Goal: Task Accomplishment & Management: Manage account settings

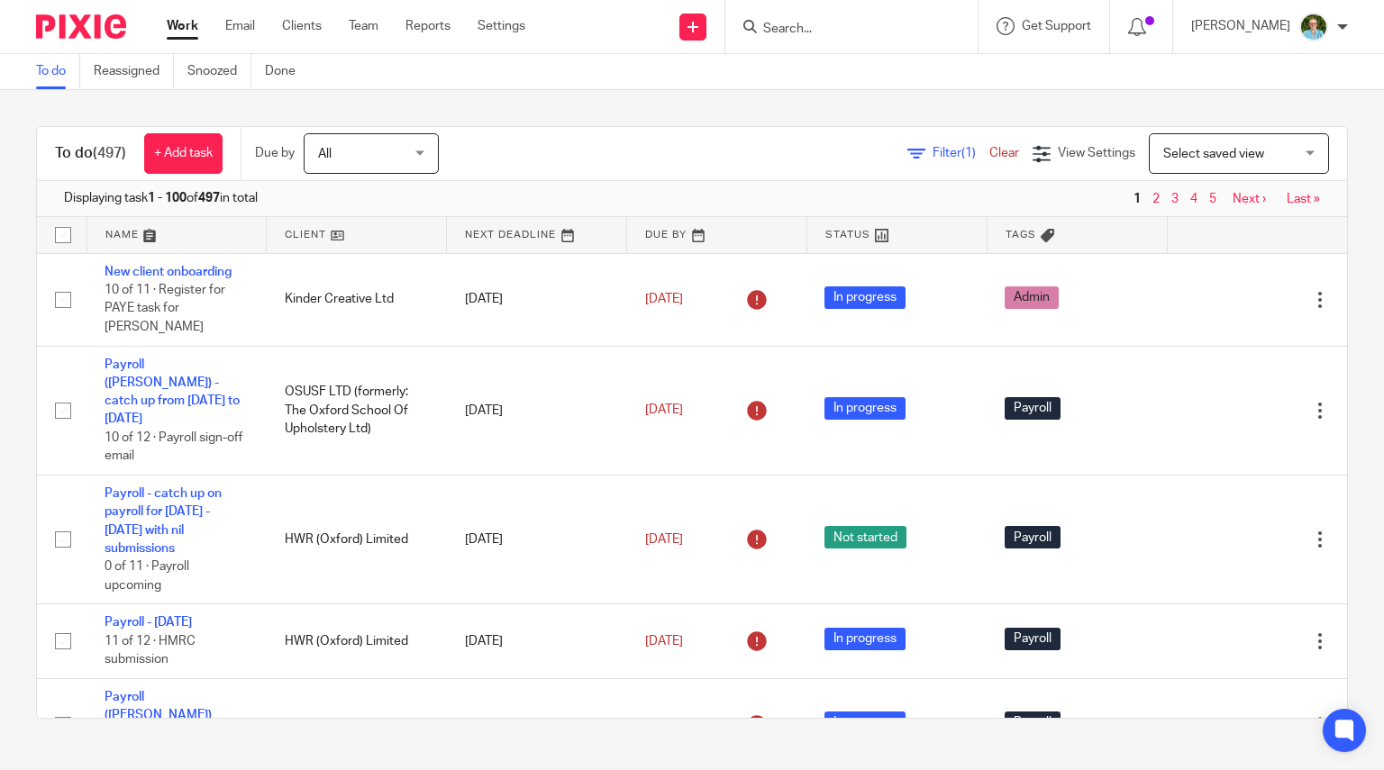
click at [850, 32] on input "Search" at bounding box center [842, 30] width 162 height 16
type input "f"
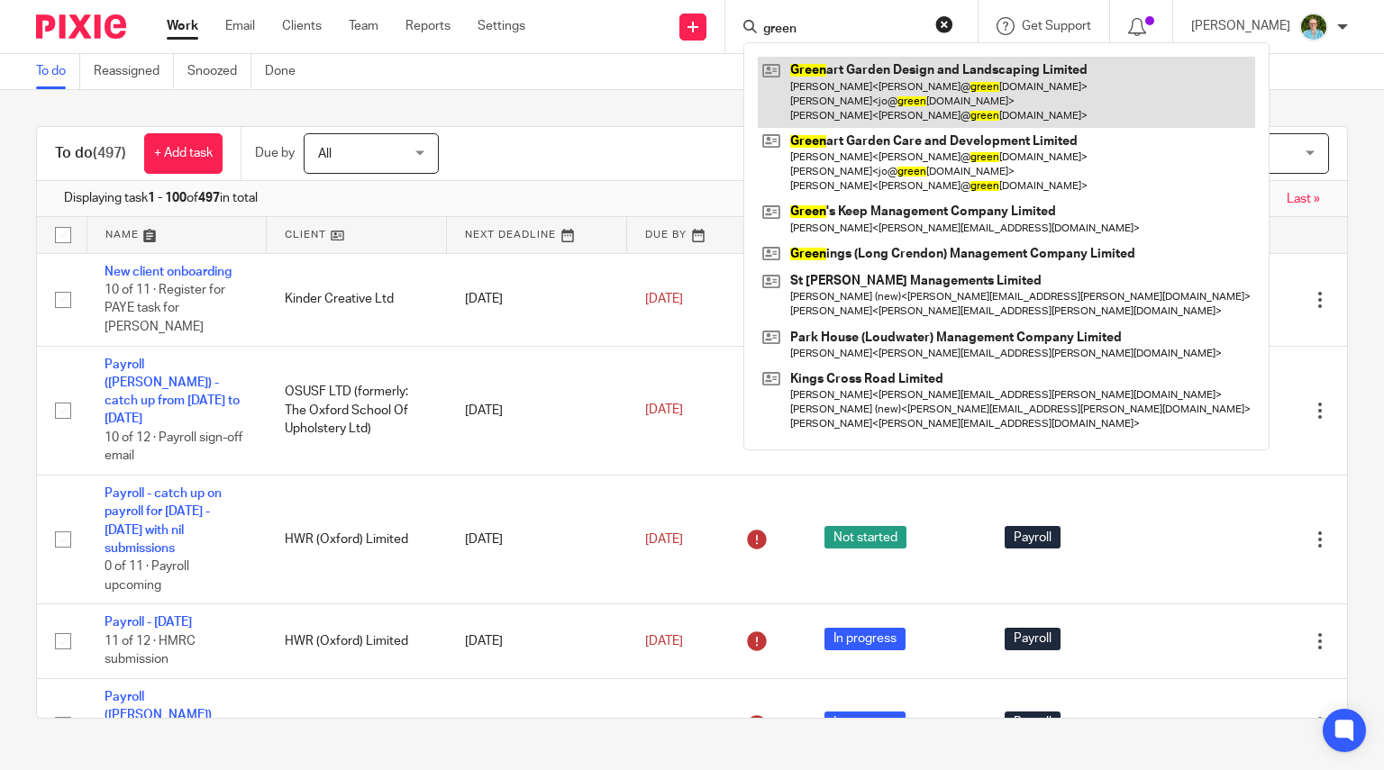
type input "green"
click at [879, 105] on link at bounding box center [1006, 92] width 497 height 71
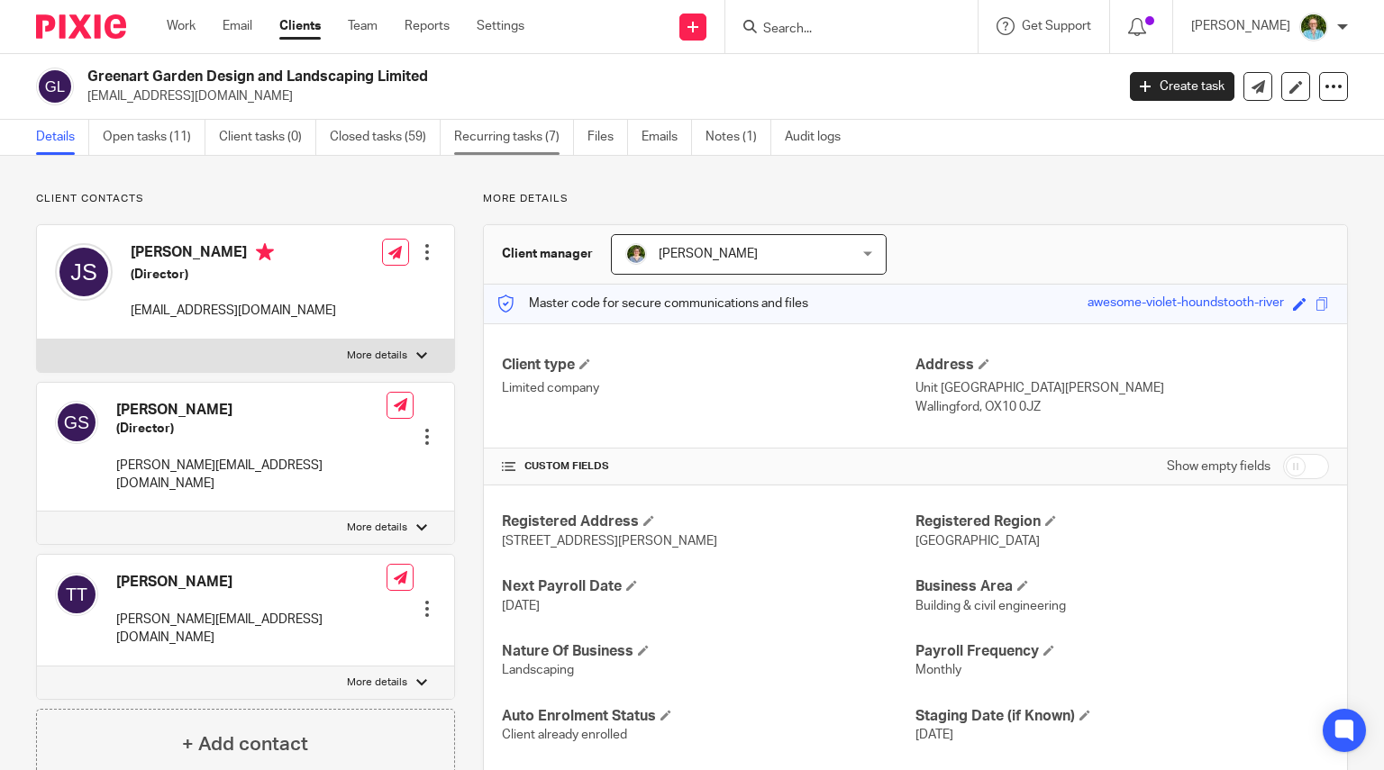
click at [521, 138] on link "Recurring tasks (7)" at bounding box center [514, 137] width 120 height 35
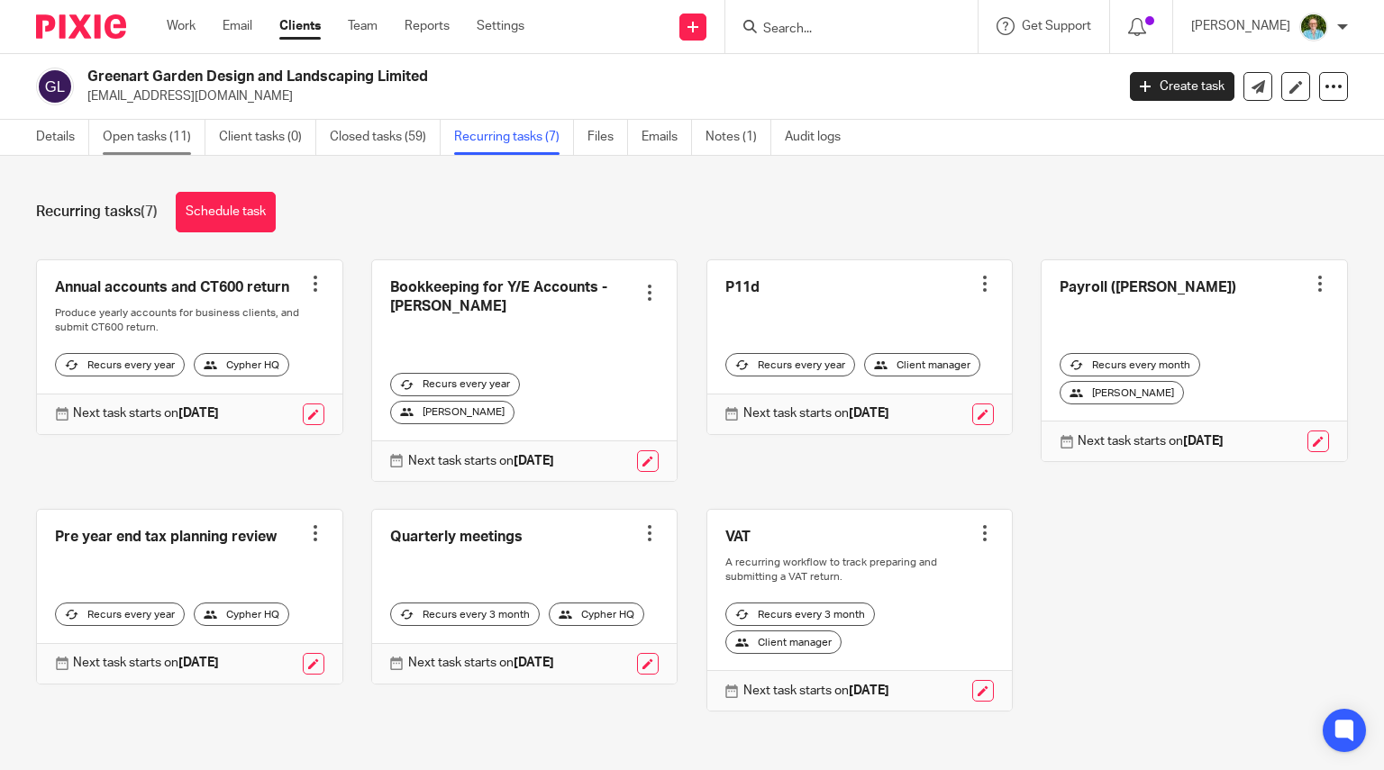
click at [150, 130] on link "Open tasks (11)" at bounding box center [154, 137] width 103 height 35
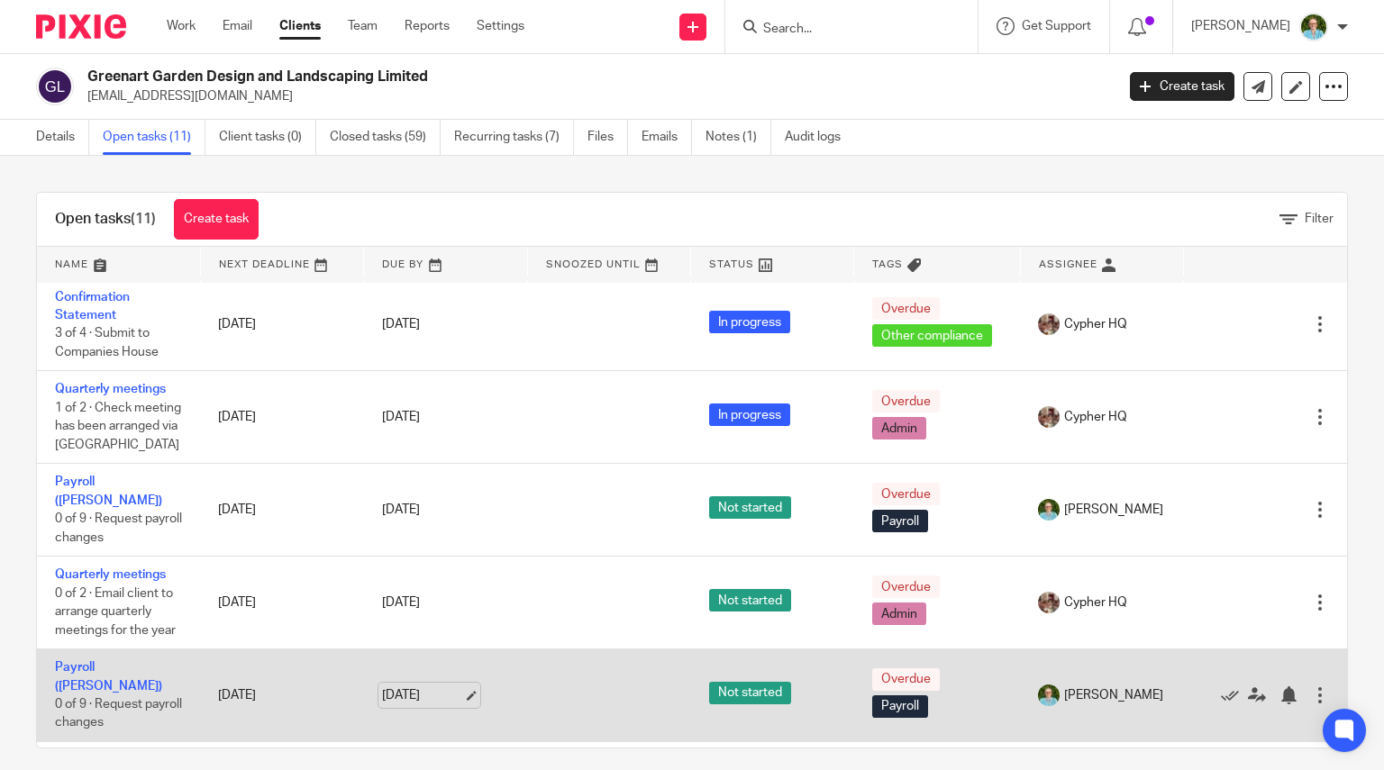
scroll to position [533, 0]
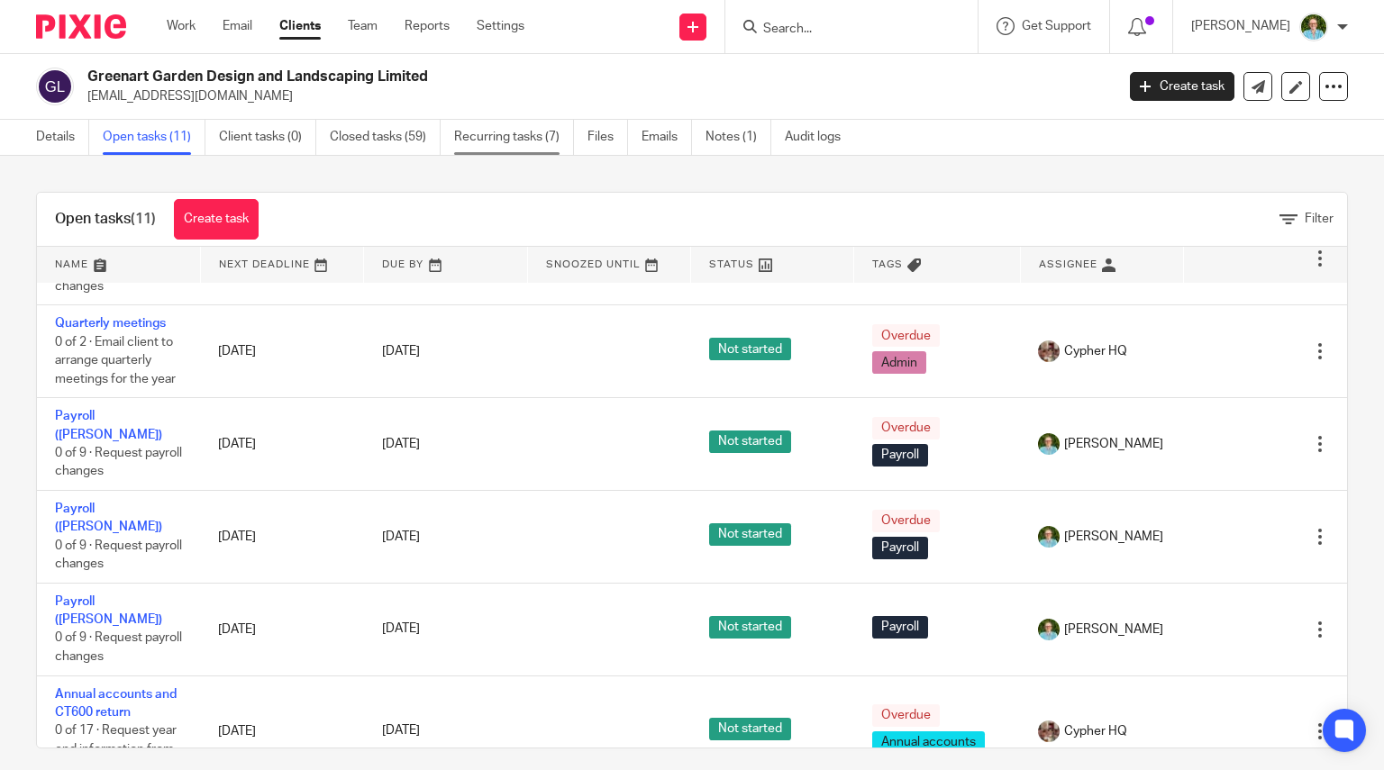
click at [548, 141] on link "Recurring tasks (7)" at bounding box center [514, 137] width 120 height 35
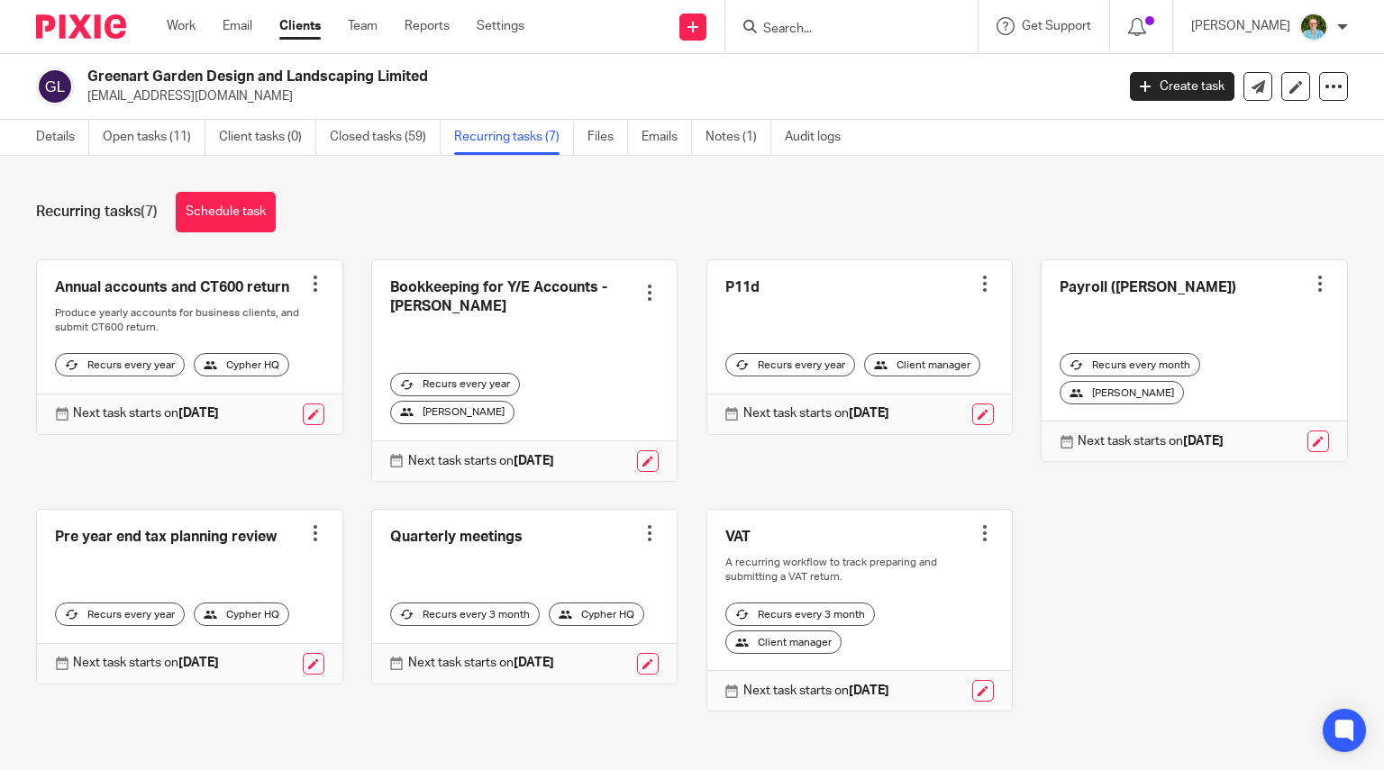
click at [825, 23] on input "Search" at bounding box center [842, 30] width 162 height 16
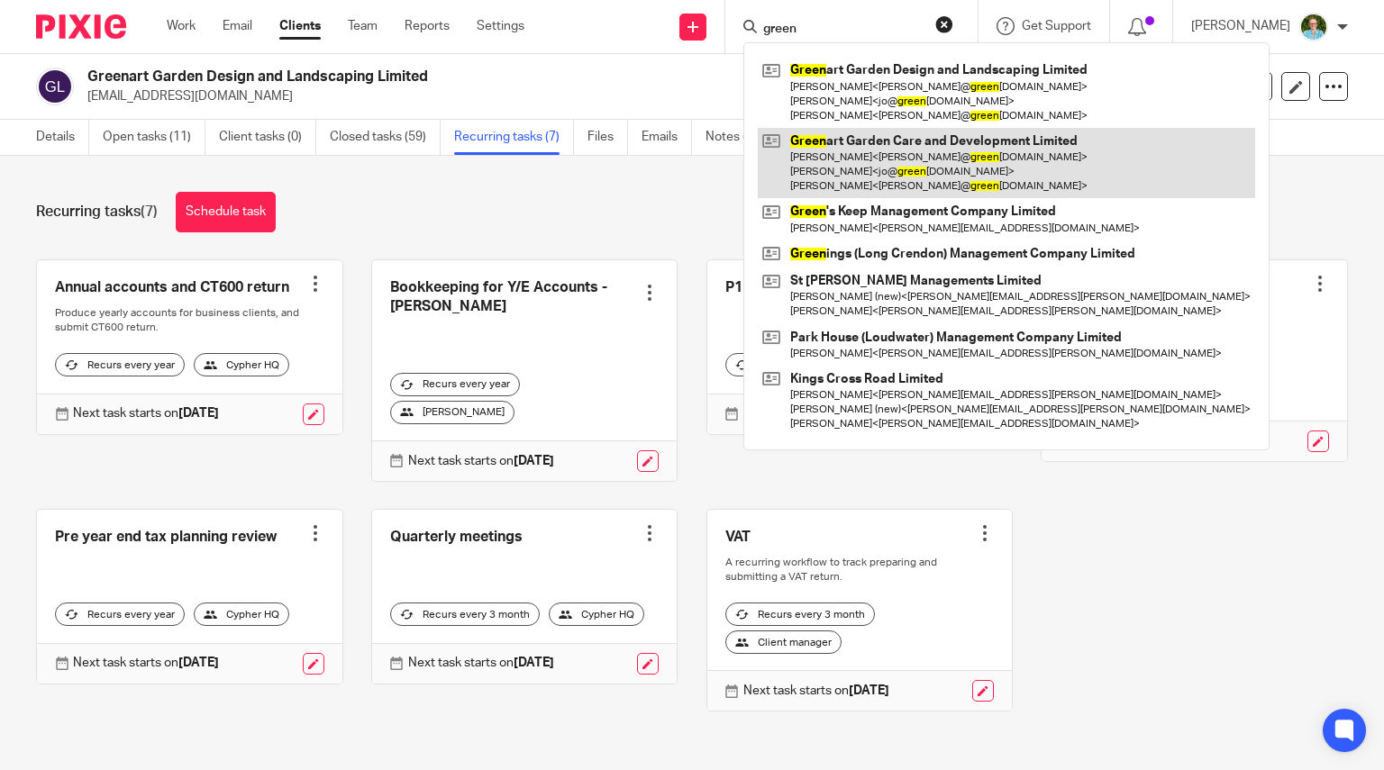
type input "green"
click at [871, 154] on link at bounding box center [1006, 163] width 497 height 71
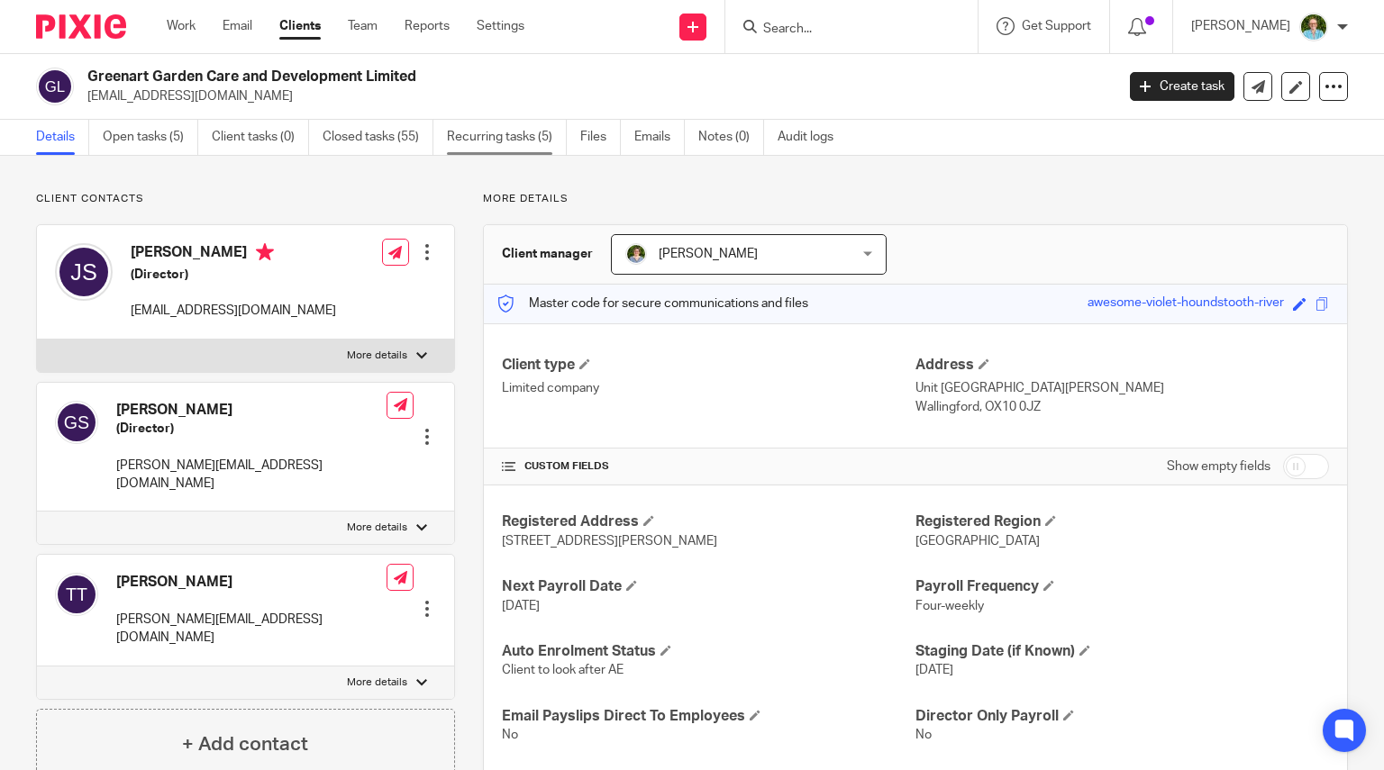
click at [520, 136] on link "Recurring tasks (5)" at bounding box center [507, 137] width 120 height 35
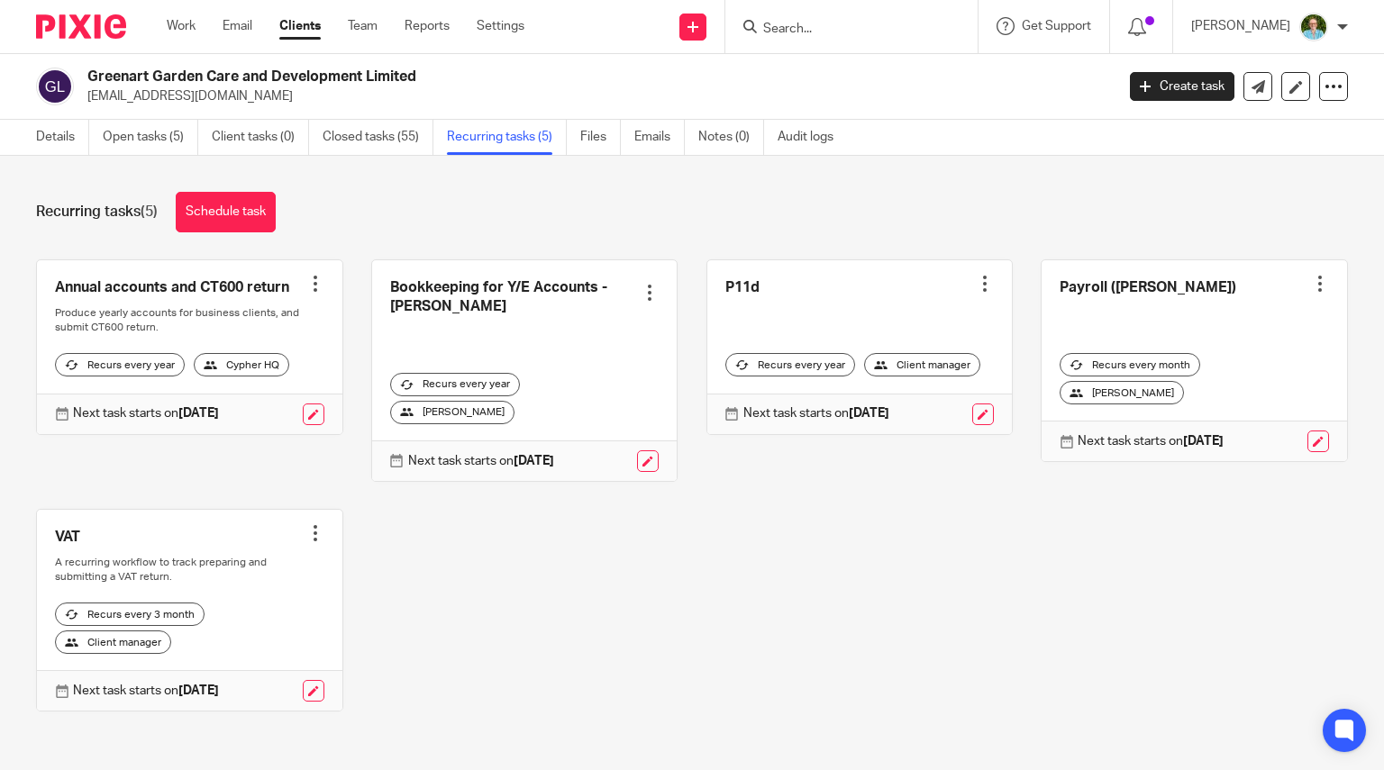
click at [1277, 434] on div at bounding box center [1275, 442] width 105 height 22
click at [1275, 484] on div "Annual accounts and CT600 return Create task Clone template Recalculate schedul…" at bounding box center [678, 499] width 1340 height 480
click at [1301, 441] on div "Next task starts on [DATE]" at bounding box center [1193, 441] width 305 height 41
click at [1276, 475] on div "Annual accounts and CT600 return Create task Clone template Recalculate schedul…" at bounding box center [678, 499] width 1340 height 480
click at [1307, 435] on link at bounding box center [1318, 442] width 22 height 22
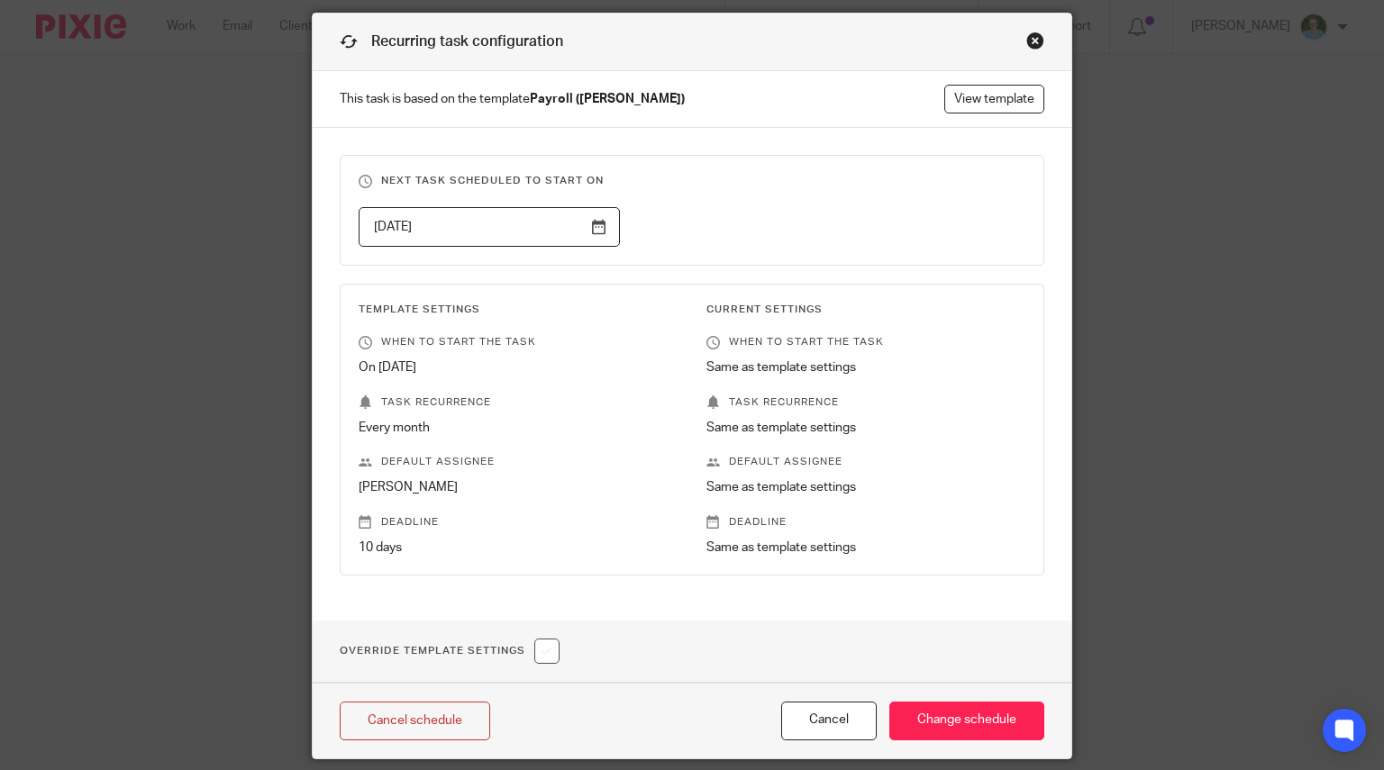
scroll to position [117, 0]
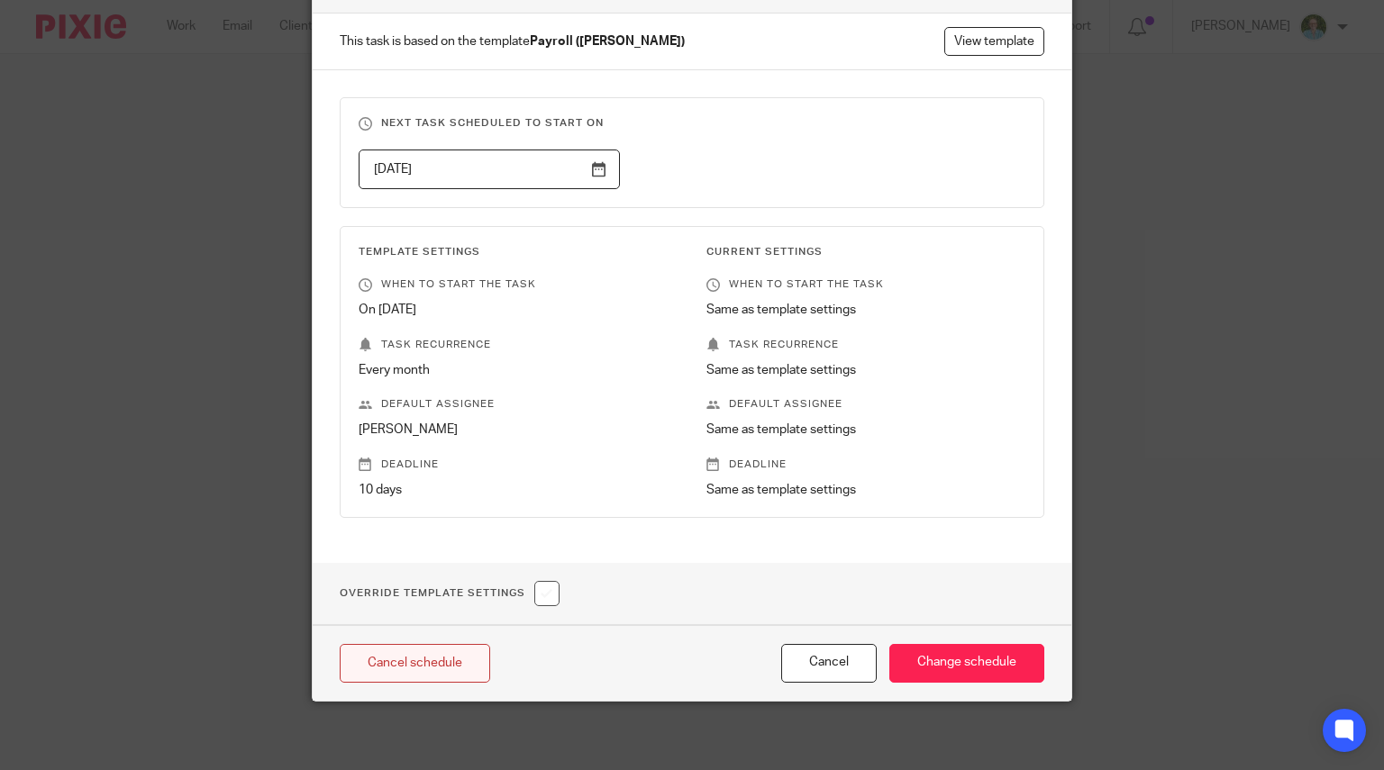
click at [468, 659] on link "Cancel schedule" at bounding box center [415, 663] width 150 height 39
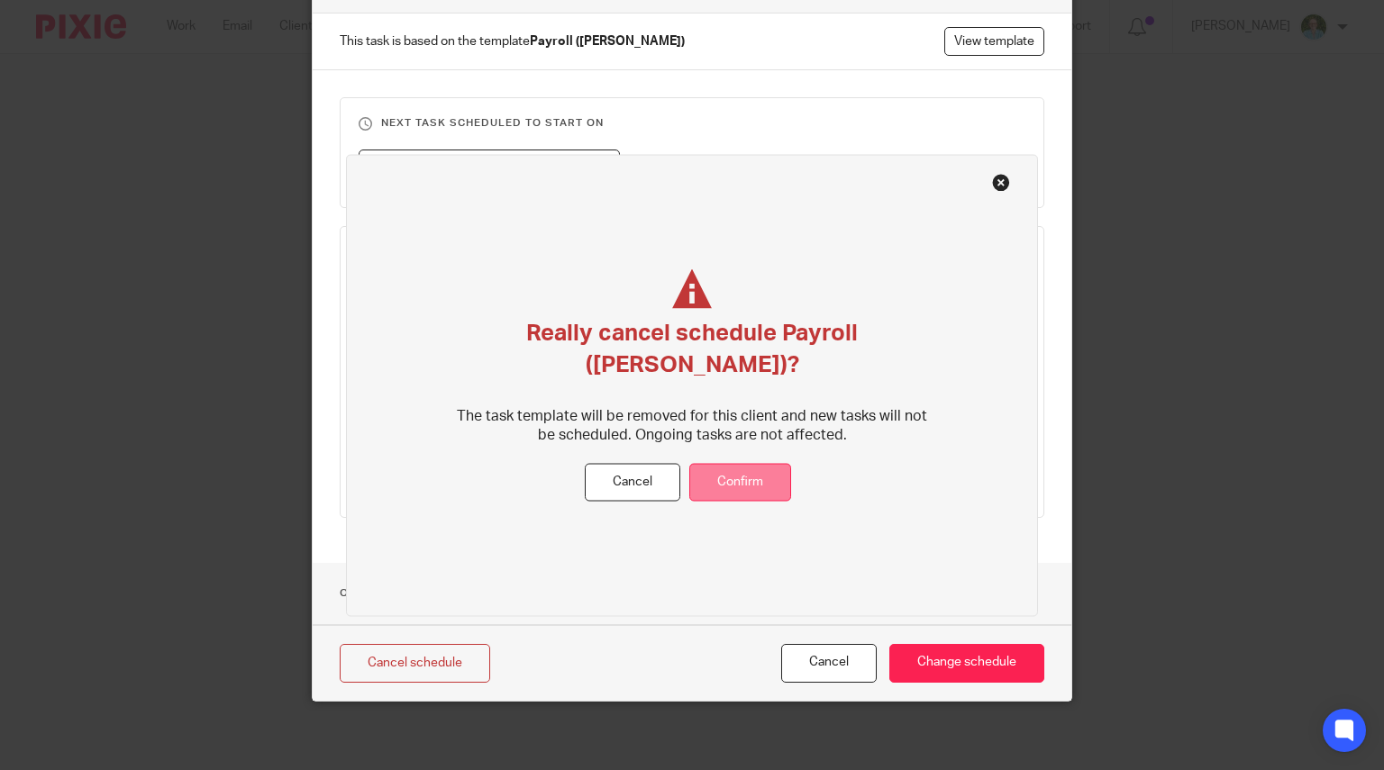
click at [731, 477] on button "Confirm" at bounding box center [740, 482] width 102 height 39
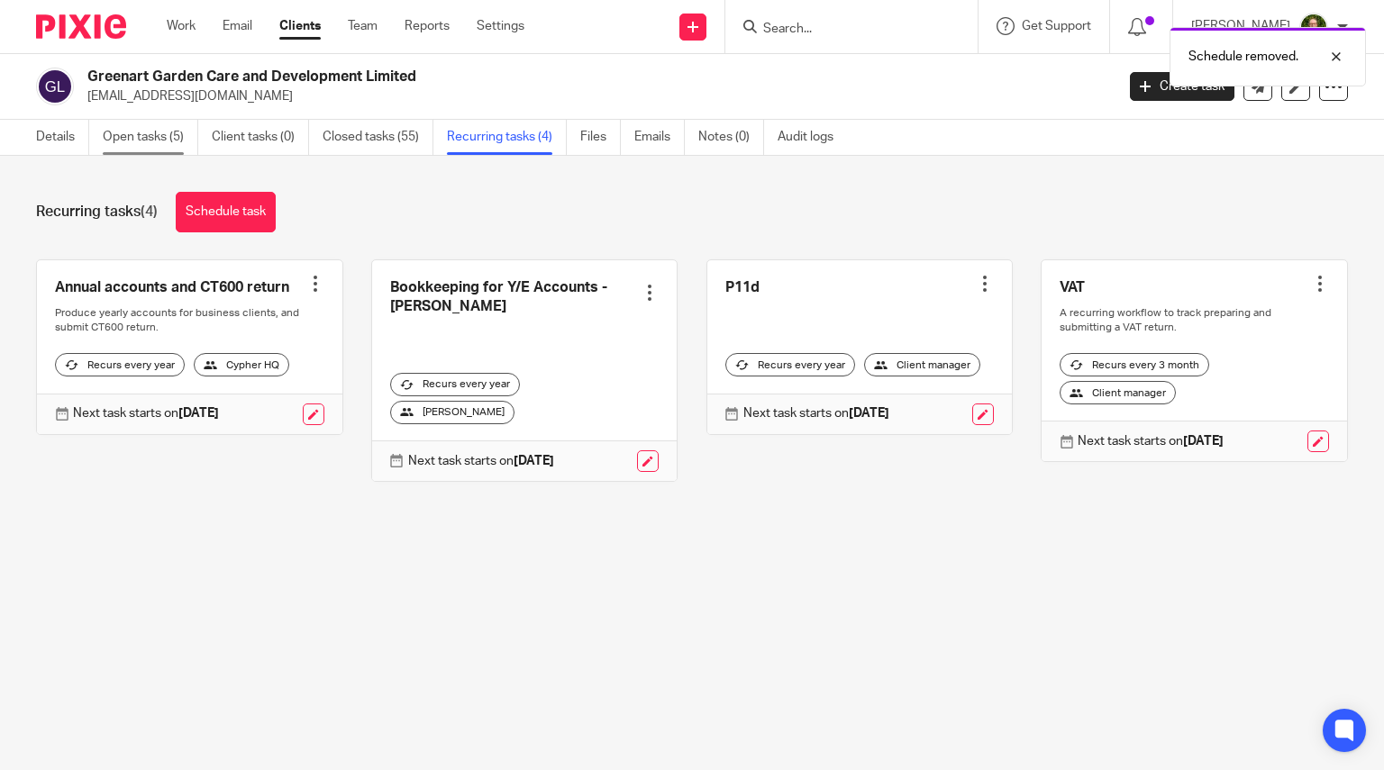
click at [130, 148] on link "Open tasks (5)" at bounding box center [150, 137] width 95 height 35
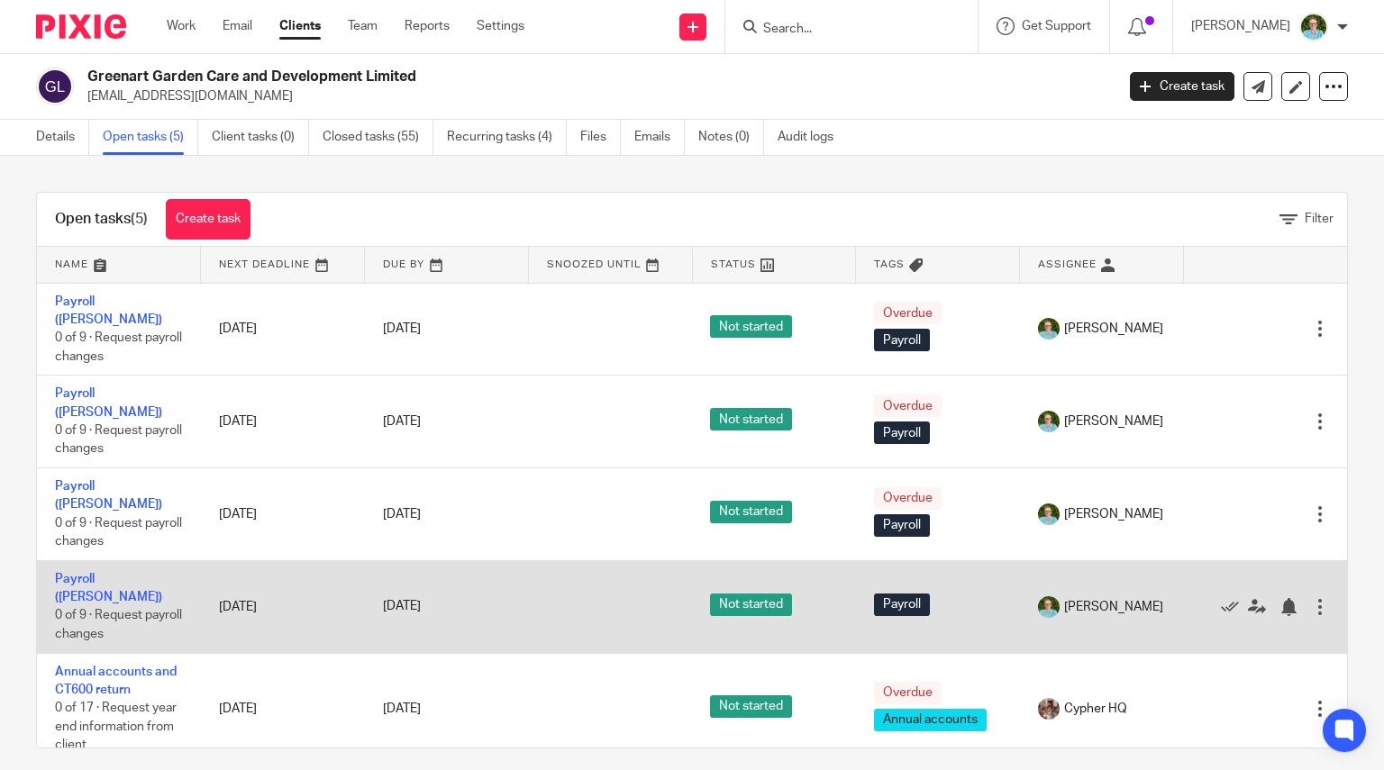
click at [1311, 598] on div at bounding box center [1320, 607] width 18 height 18
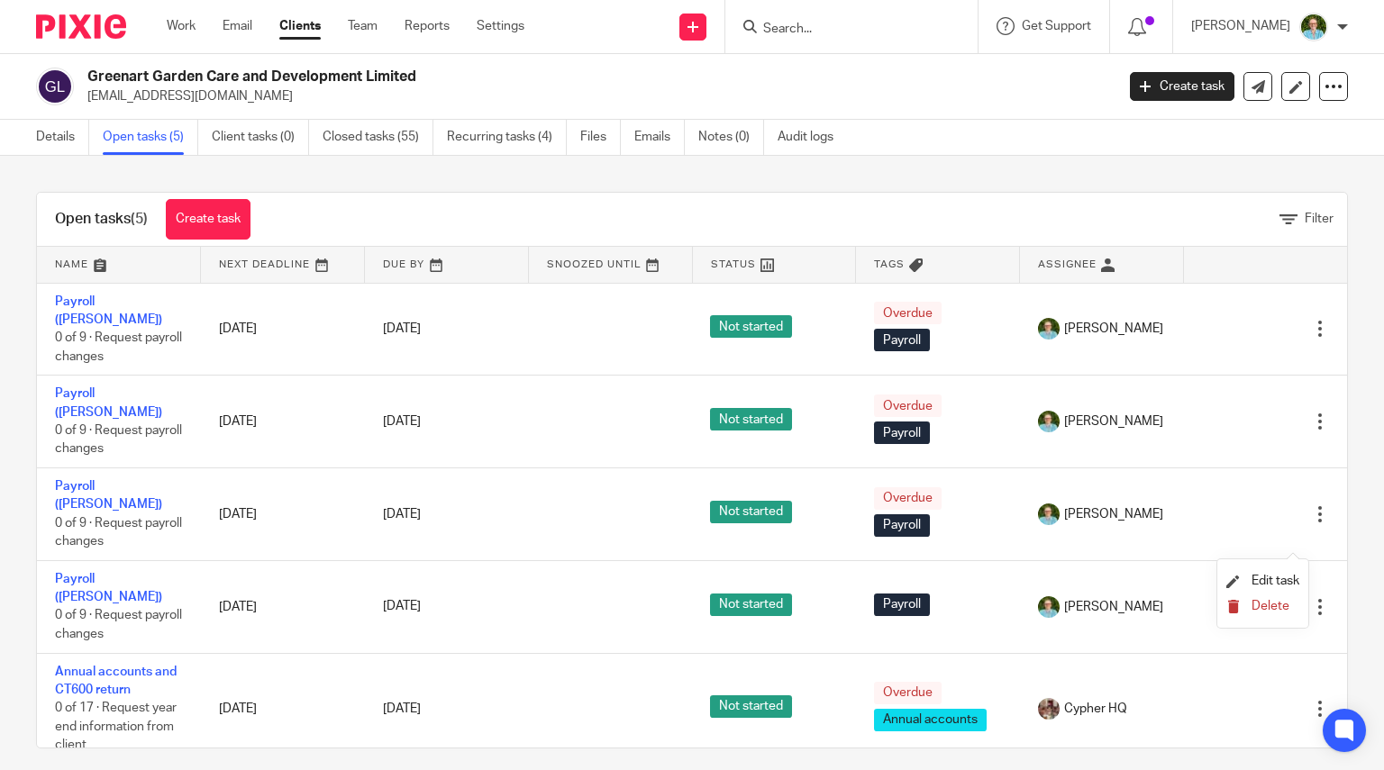
click at [1276, 601] on span "Delete" at bounding box center [1270, 606] width 38 height 13
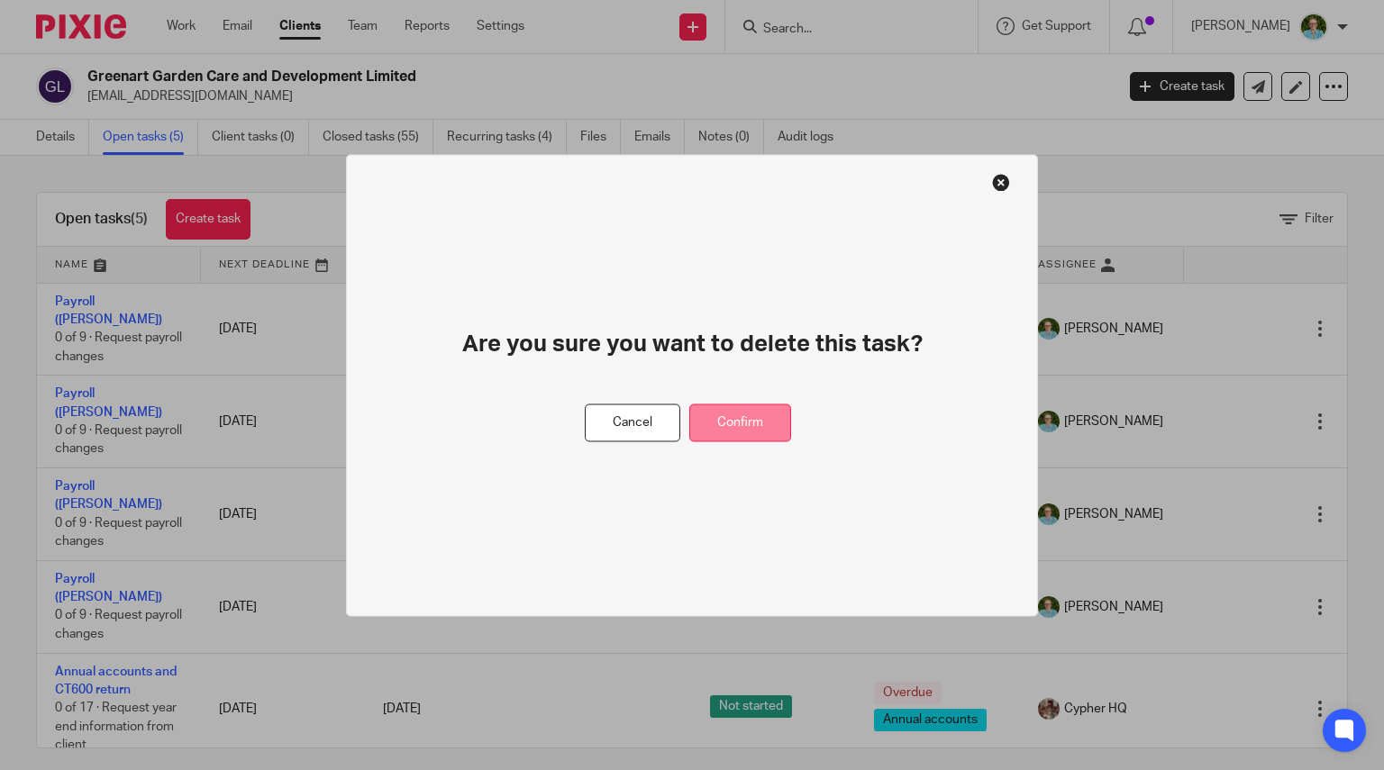
click at [749, 435] on button "Confirm" at bounding box center [740, 423] width 102 height 39
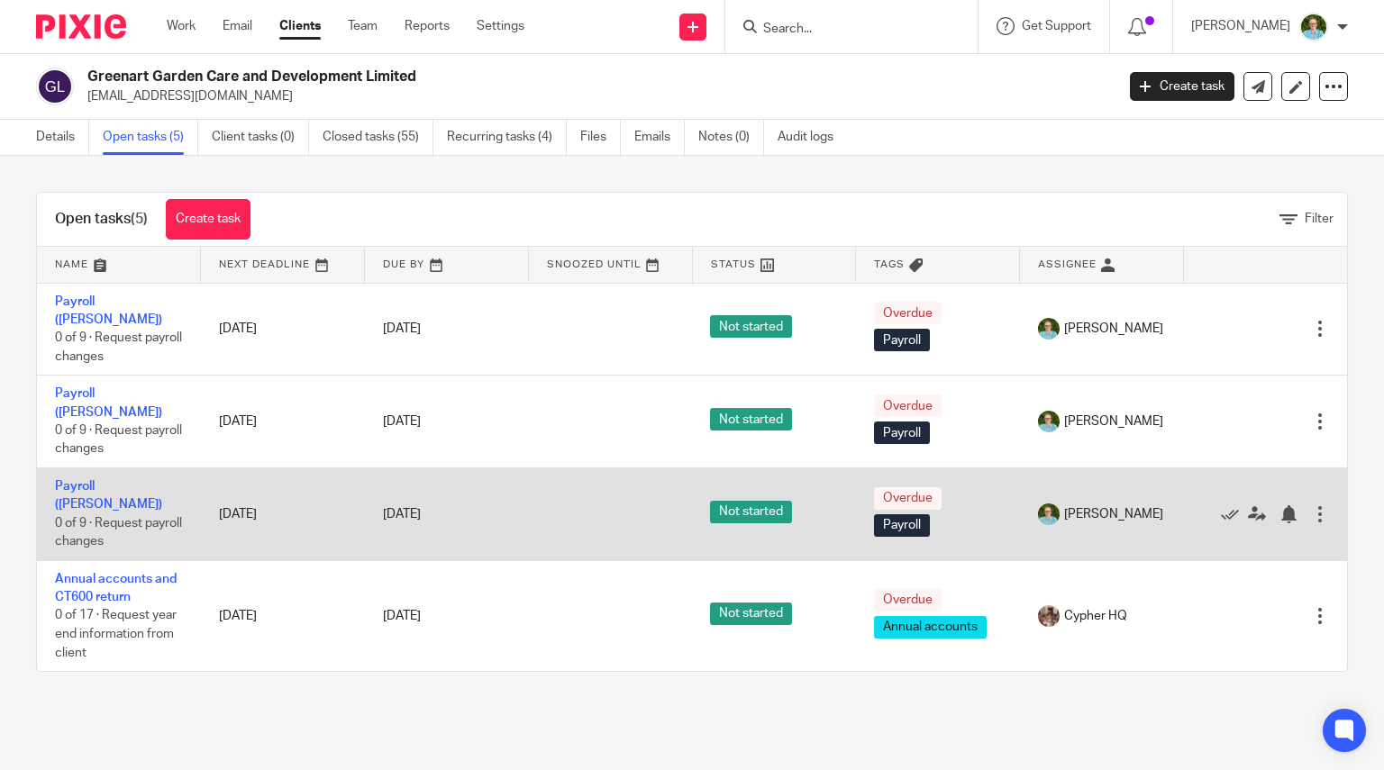
click at [1311, 505] on div at bounding box center [1320, 514] width 18 height 18
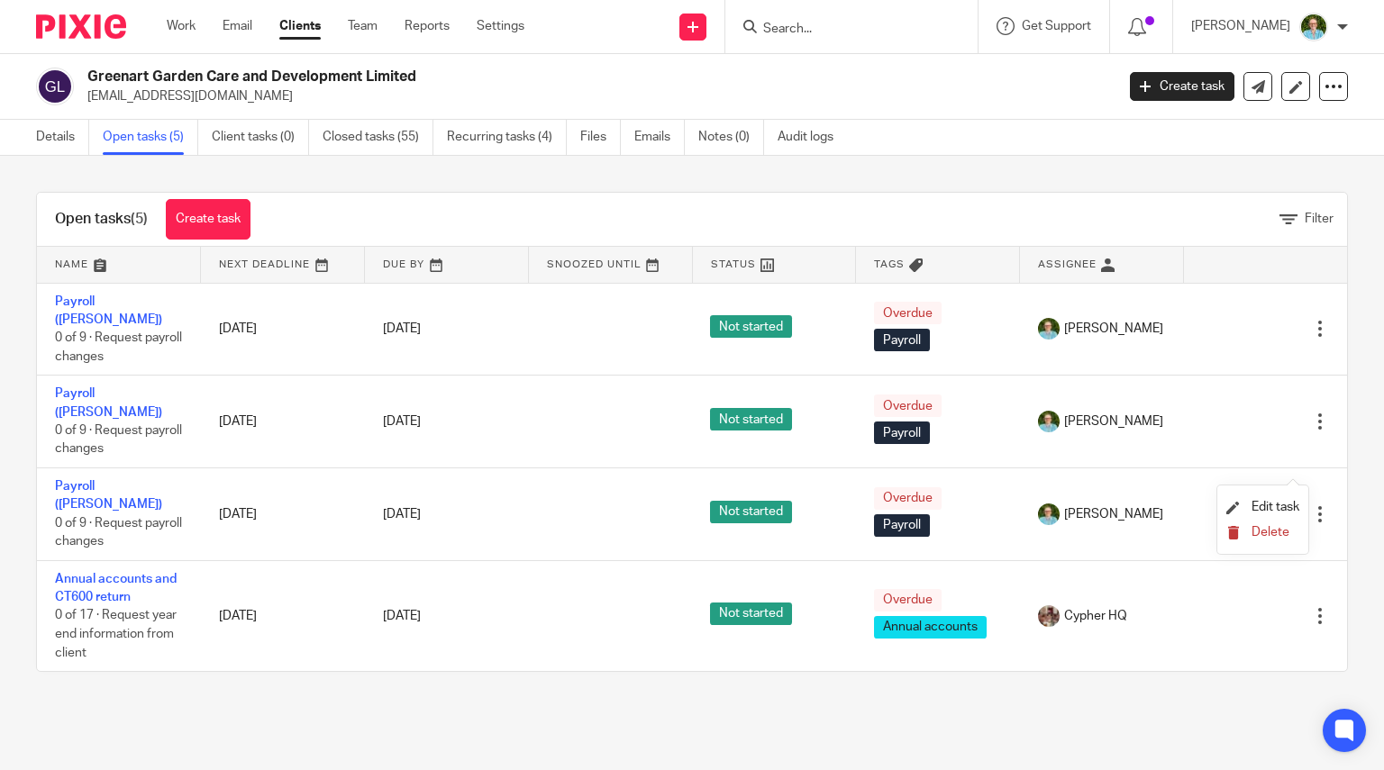
click at [1288, 534] on button "Delete" at bounding box center [1262, 533] width 73 height 14
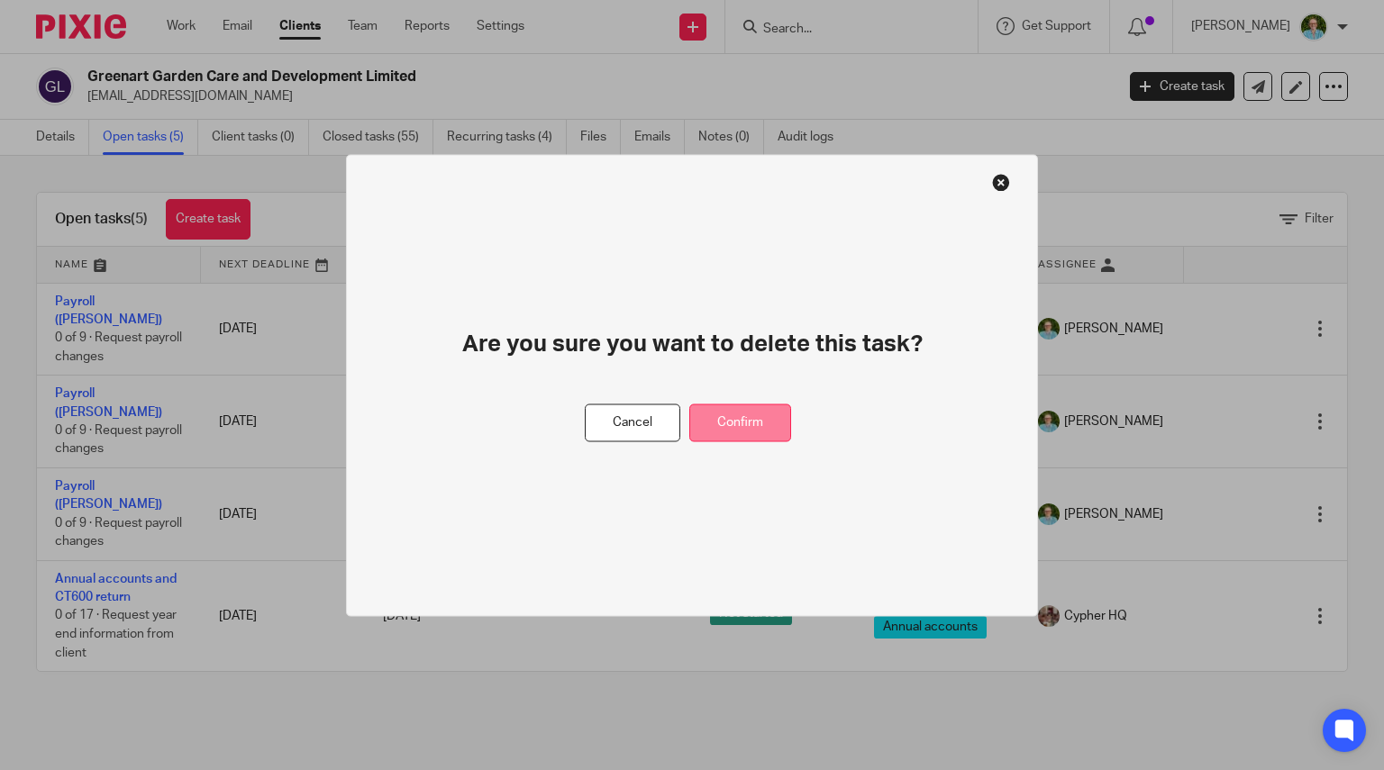
click at [775, 417] on button "Confirm" at bounding box center [740, 423] width 102 height 39
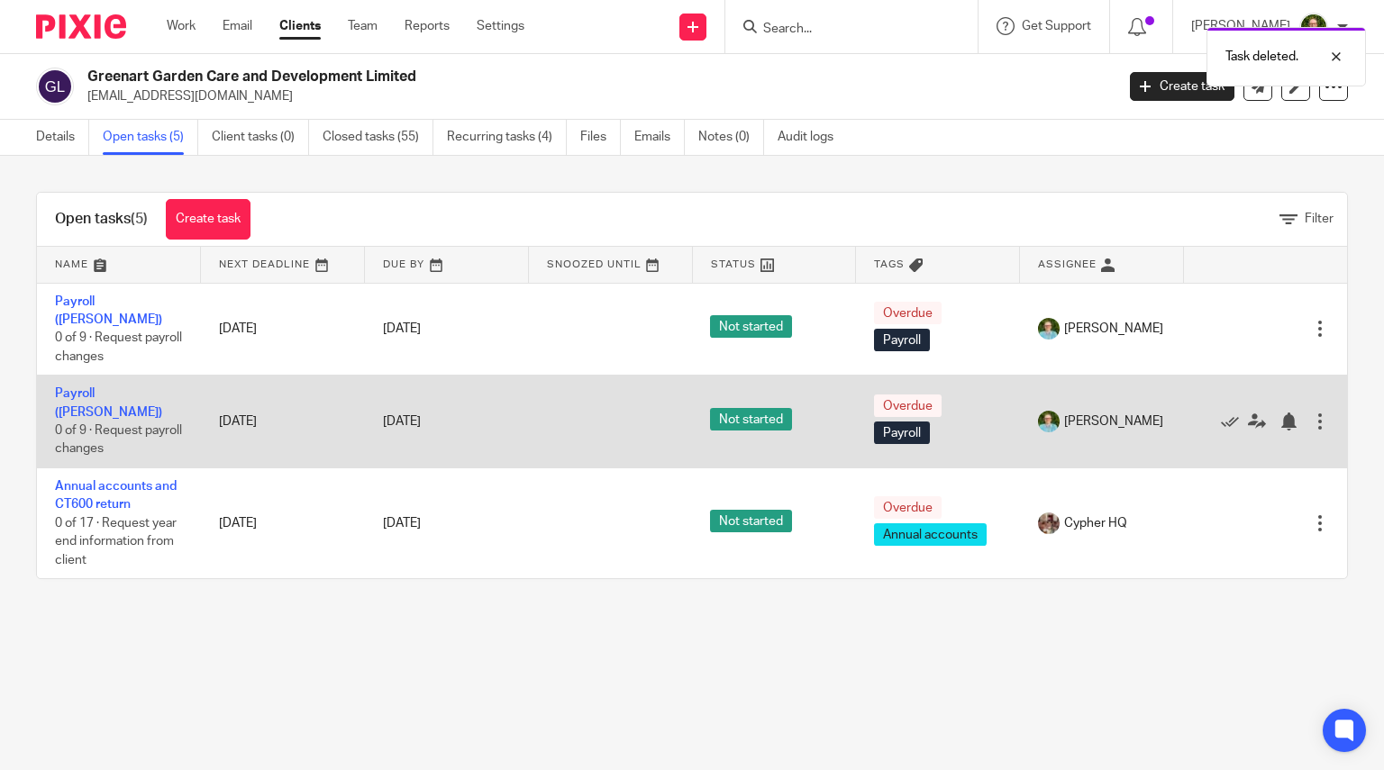
click at [1311, 413] on div at bounding box center [1320, 422] width 18 height 18
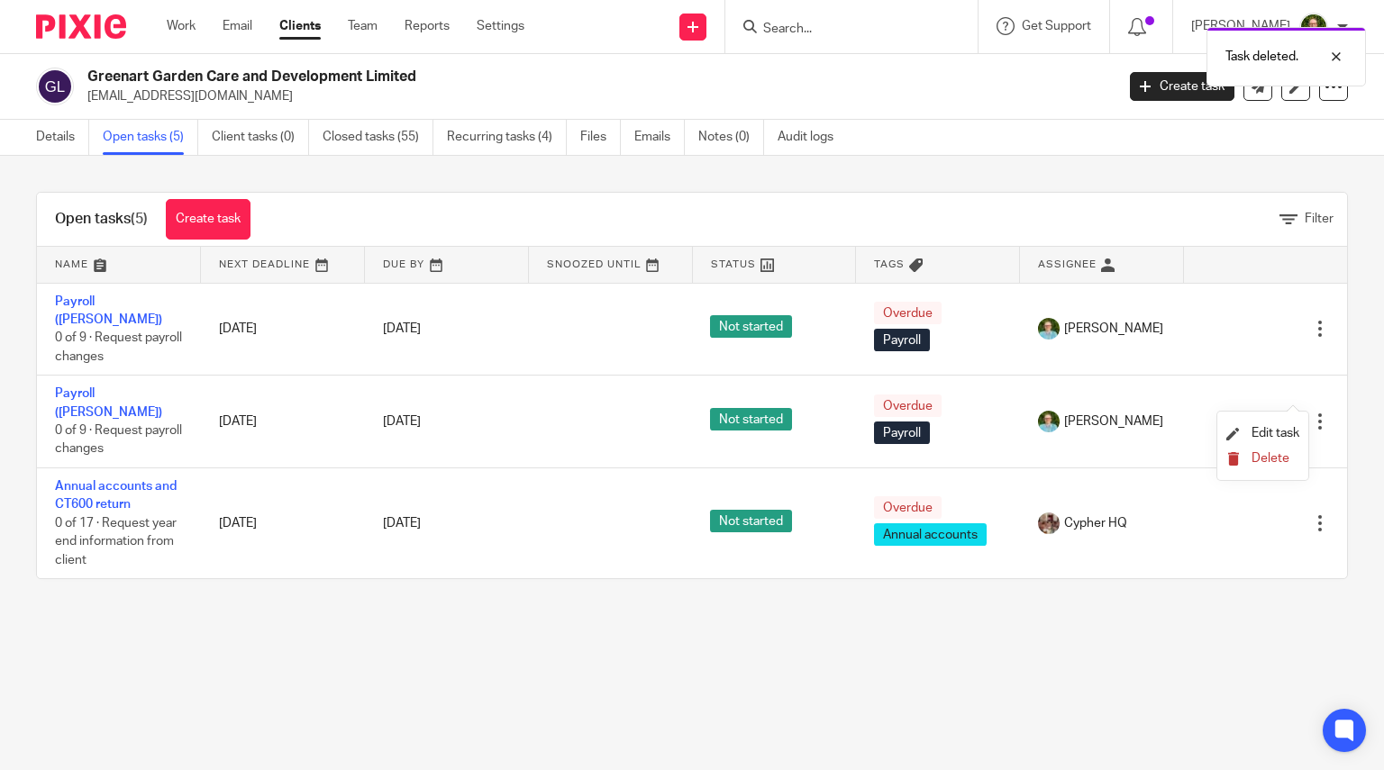
click at [1267, 459] on span "Delete" at bounding box center [1270, 458] width 38 height 13
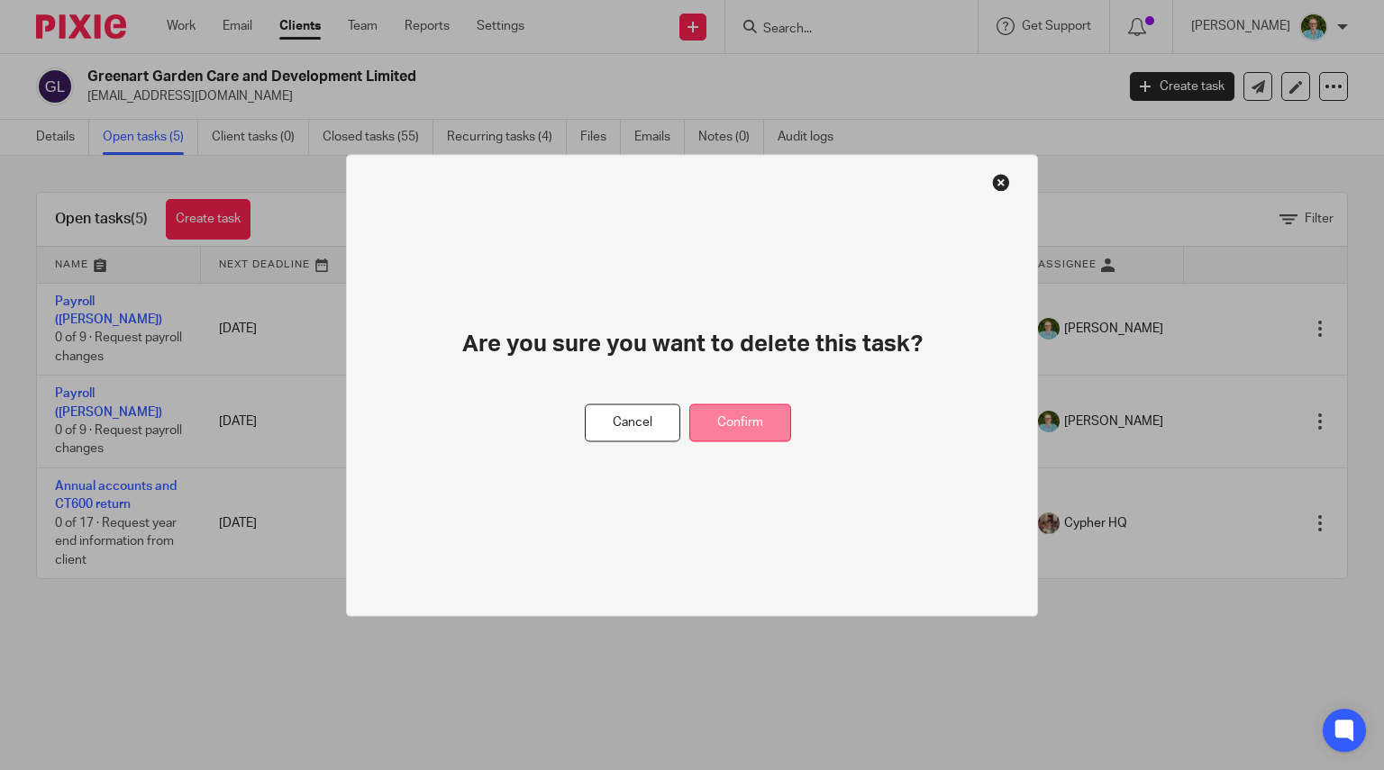
click at [767, 425] on button "Confirm" at bounding box center [740, 423] width 102 height 39
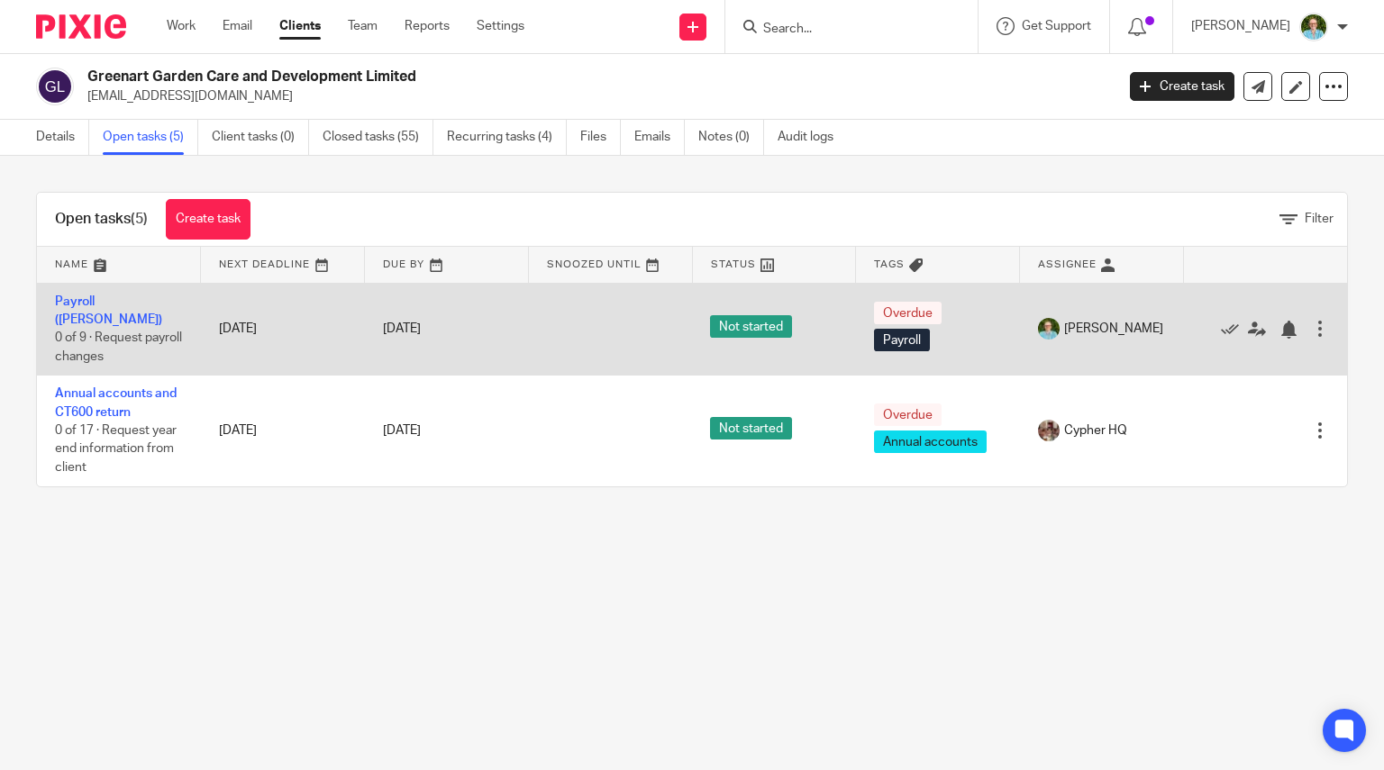
click at [1301, 314] on td "Edit task Delete" at bounding box center [1265, 329] width 164 height 93
click at [1283, 320] on div at bounding box center [1256, 329] width 110 height 18
click at [1311, 321] on div at bounding box center [1320, 329] width 18 height 18
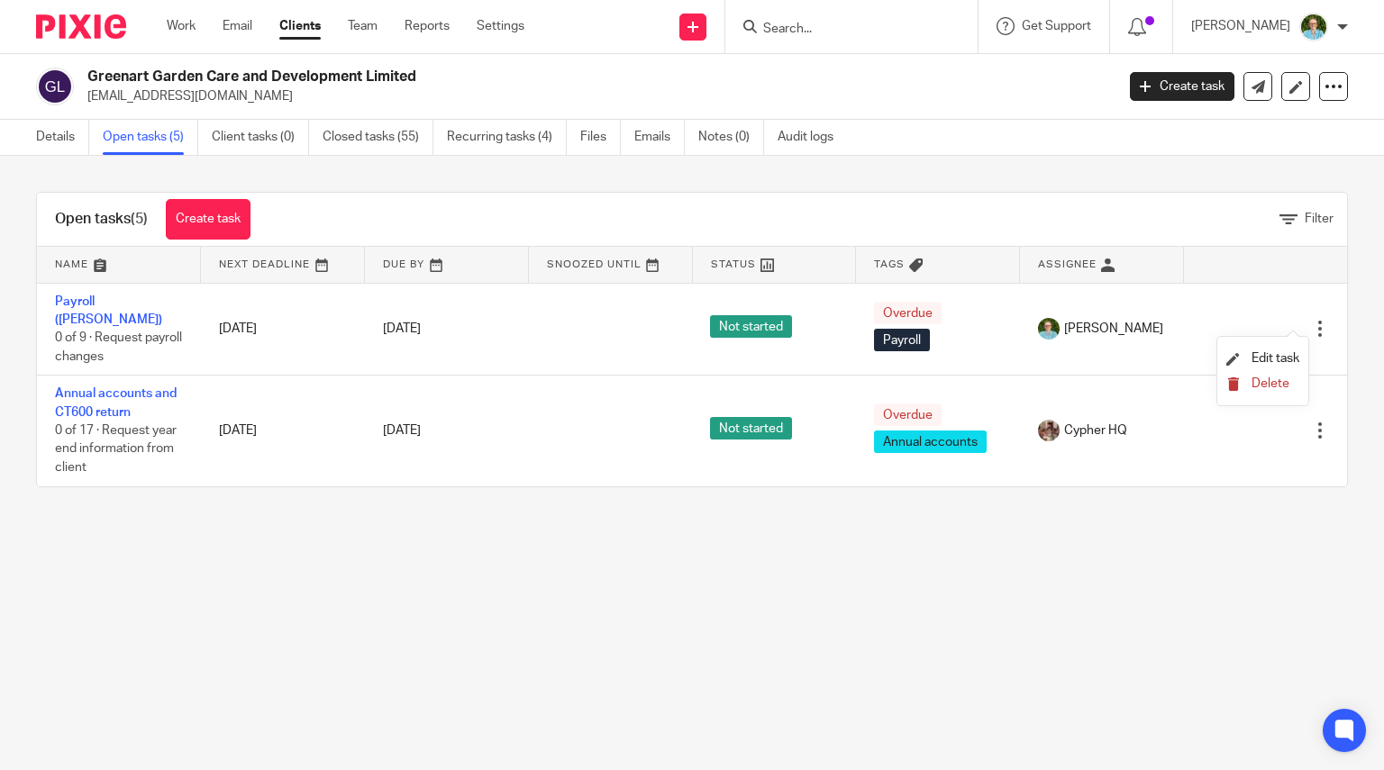
click at [1270, 389] on span "Delete" at bounding box center [1270, 383] width 38 height 13
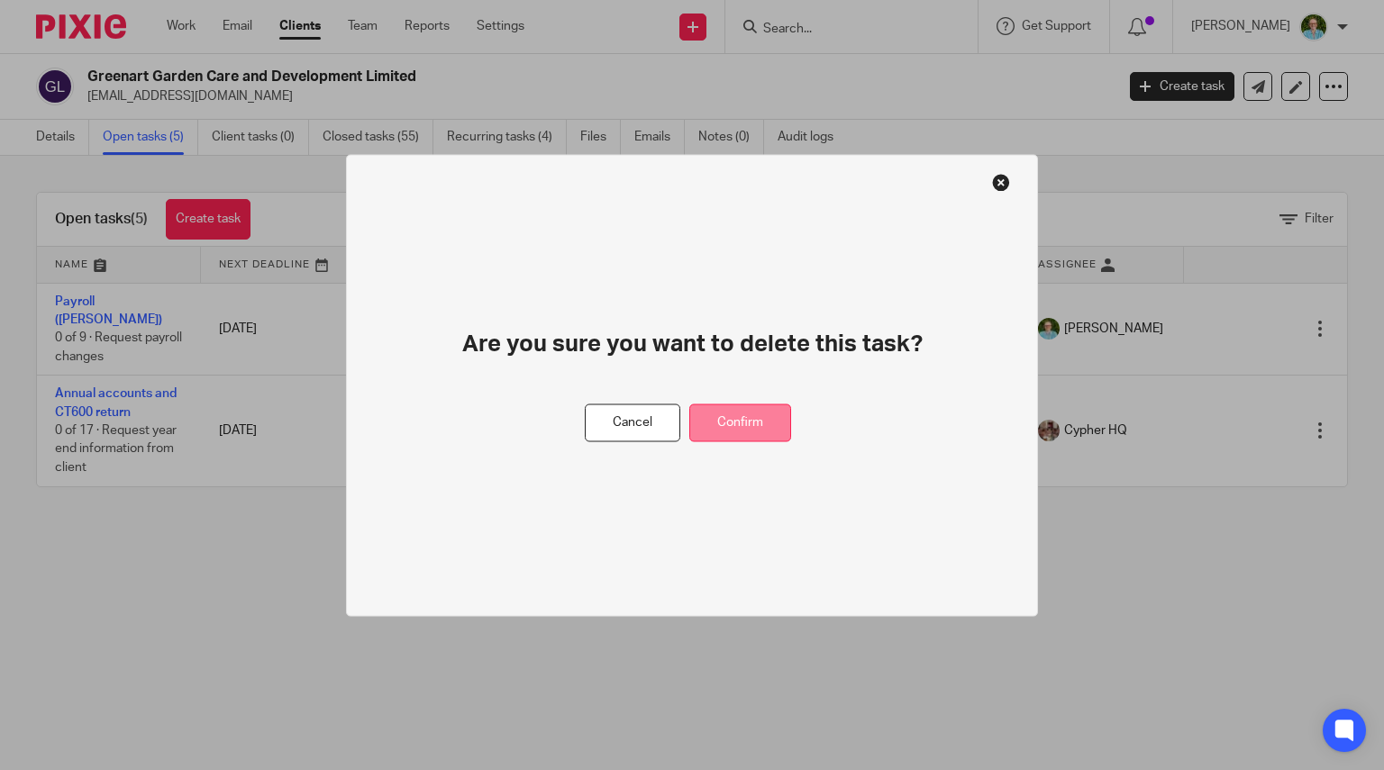
click at [775, 426] on button "Confirm" at bounding box center [740, 423] width 102 height 39
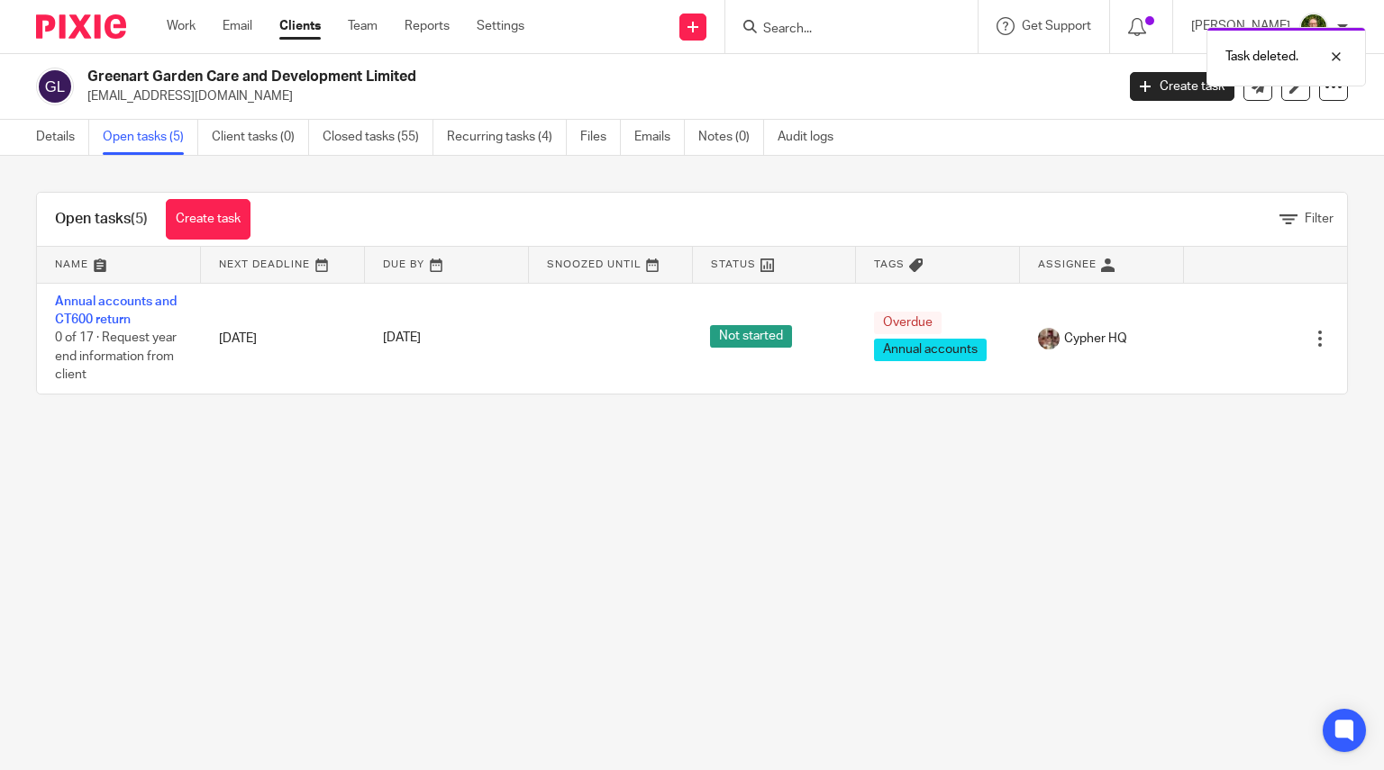
click at [809, 23] on div "Task deleted." at bounding box center [1029, 52] width 674 height 68
click at [805, 30] on div "Task deleted." at bounding box center [1029, 52] width 674 height 68
click at [786, 30] on input "Search" at bounding box center [842, 30] width 162 height 16
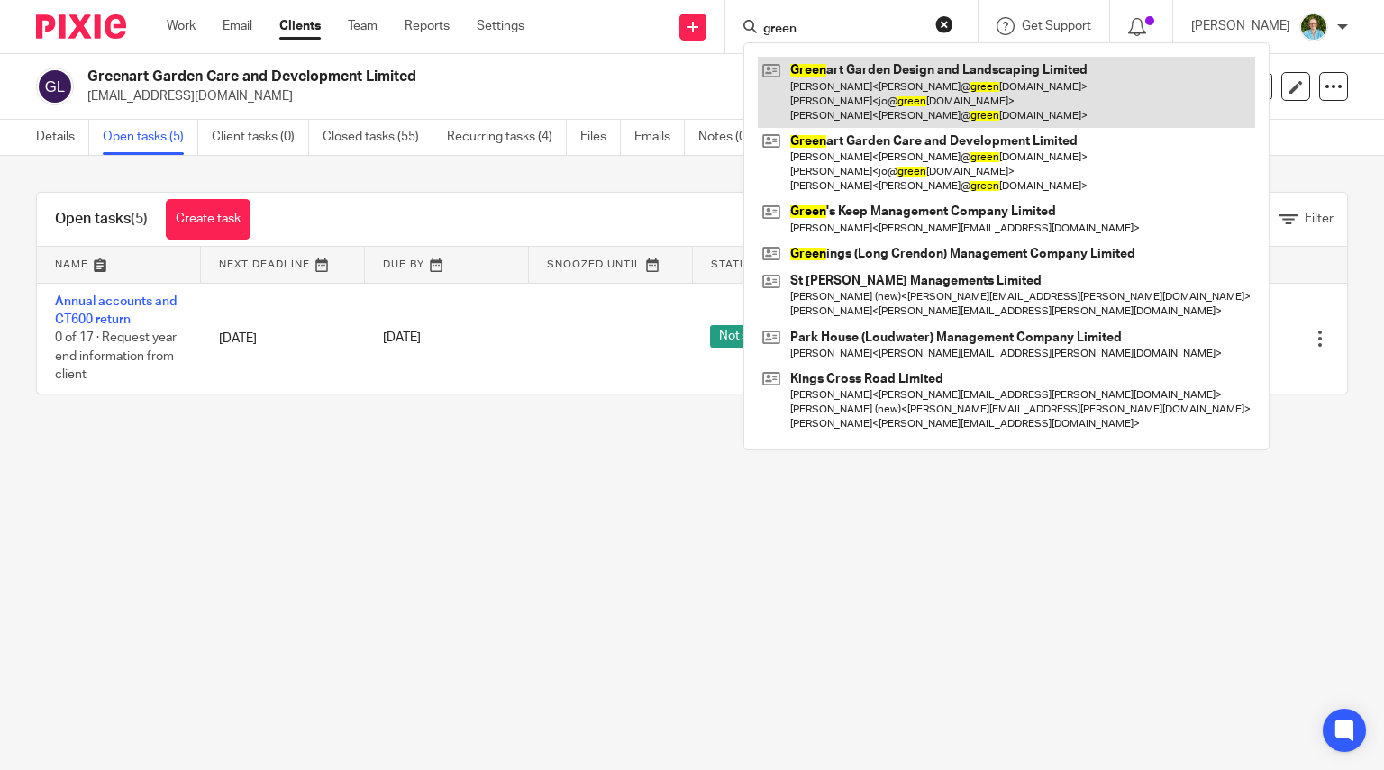
type input "green"
click at [865, 71] on link at bounding box center [1006, 92] width 497 height 71
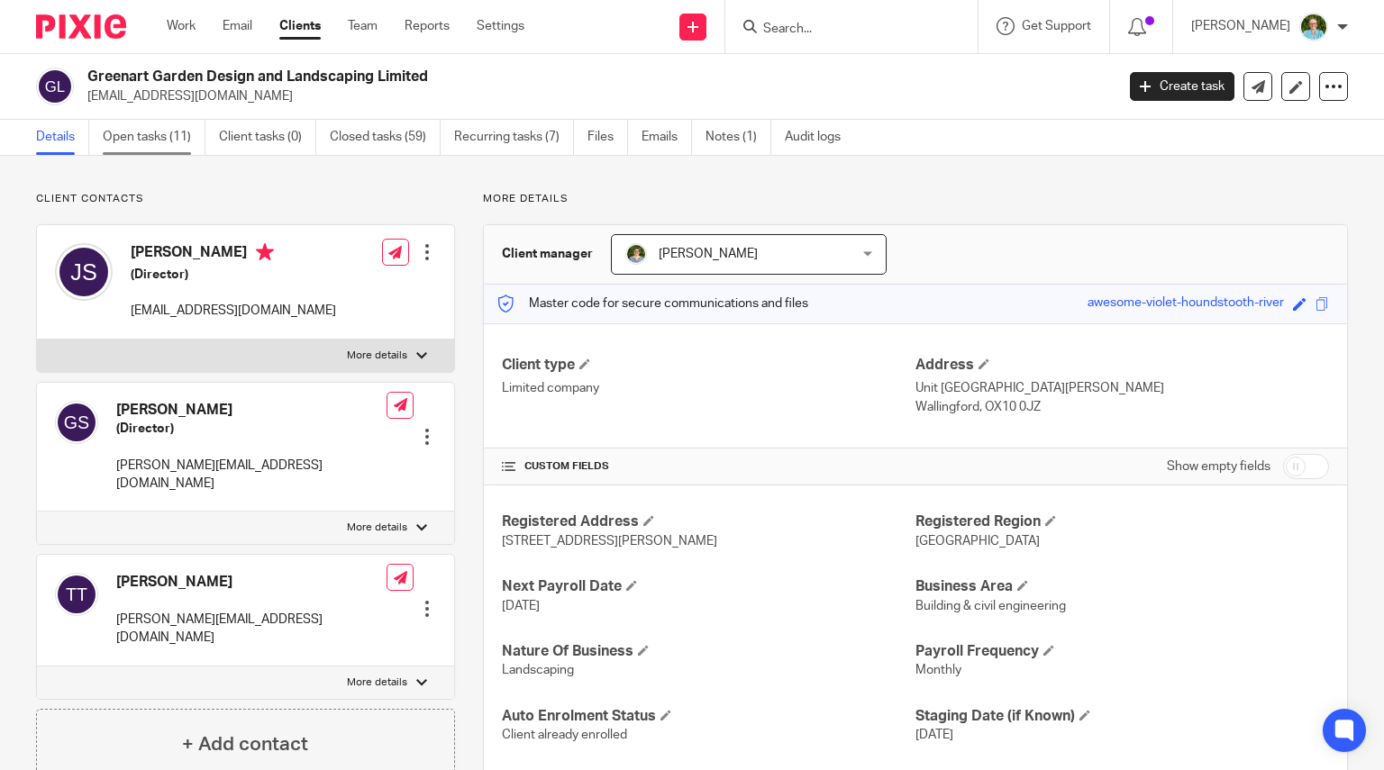
click at [165, 136] on link "Open tasks (11)" at bounding box center [154, 137] width 103 height 35
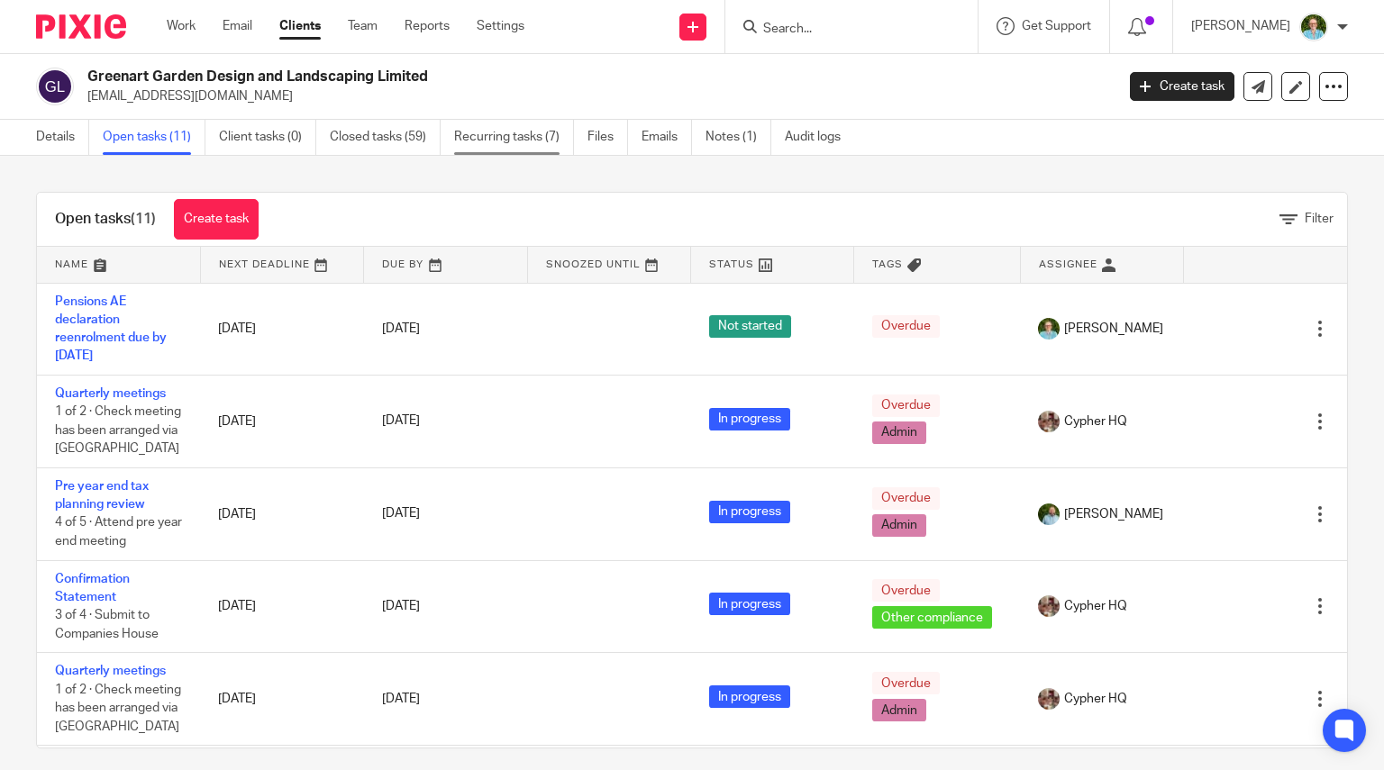
click at [531, 143] on link "Recurring tasks (7)" at bounding box center [514, 137] width 120 height 35
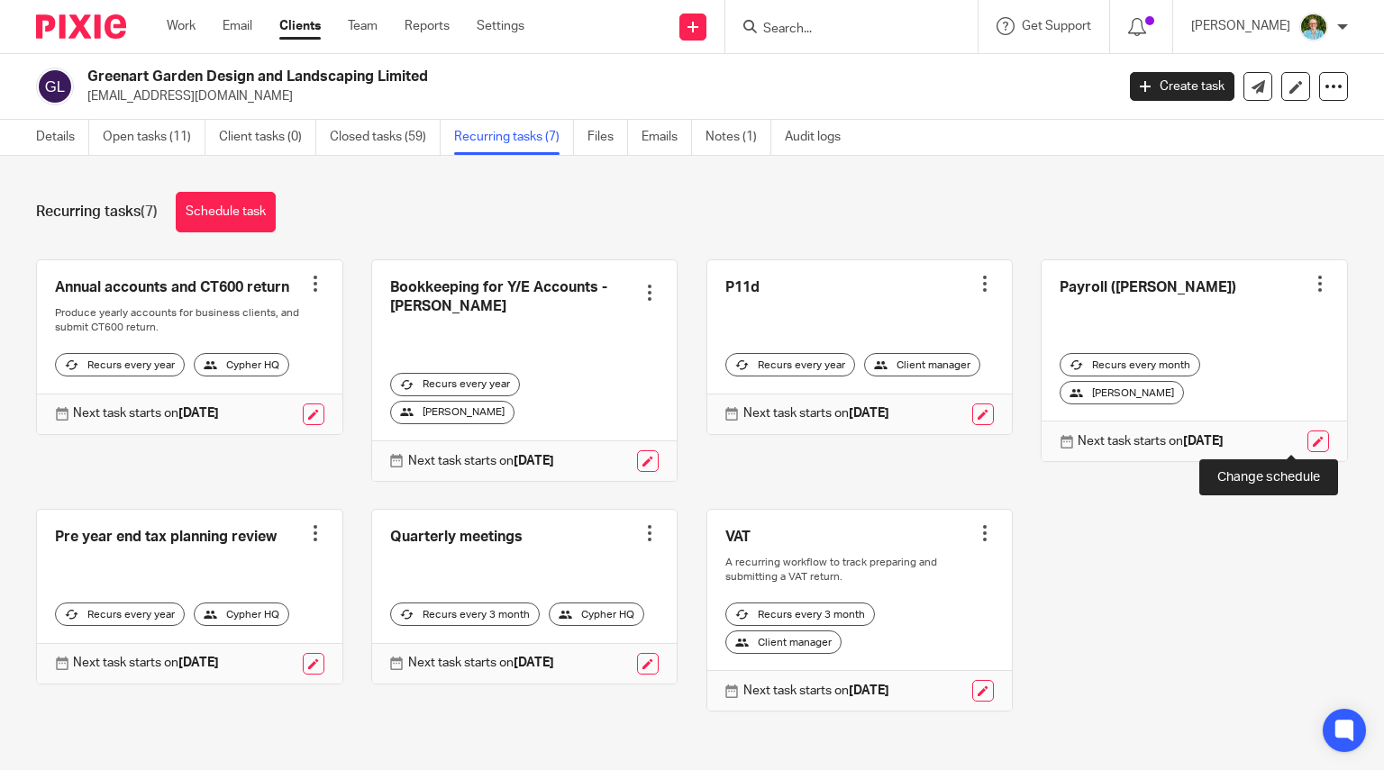
click at [1307, 444] on link at bounding box center [1318, 442] width 22 height 22
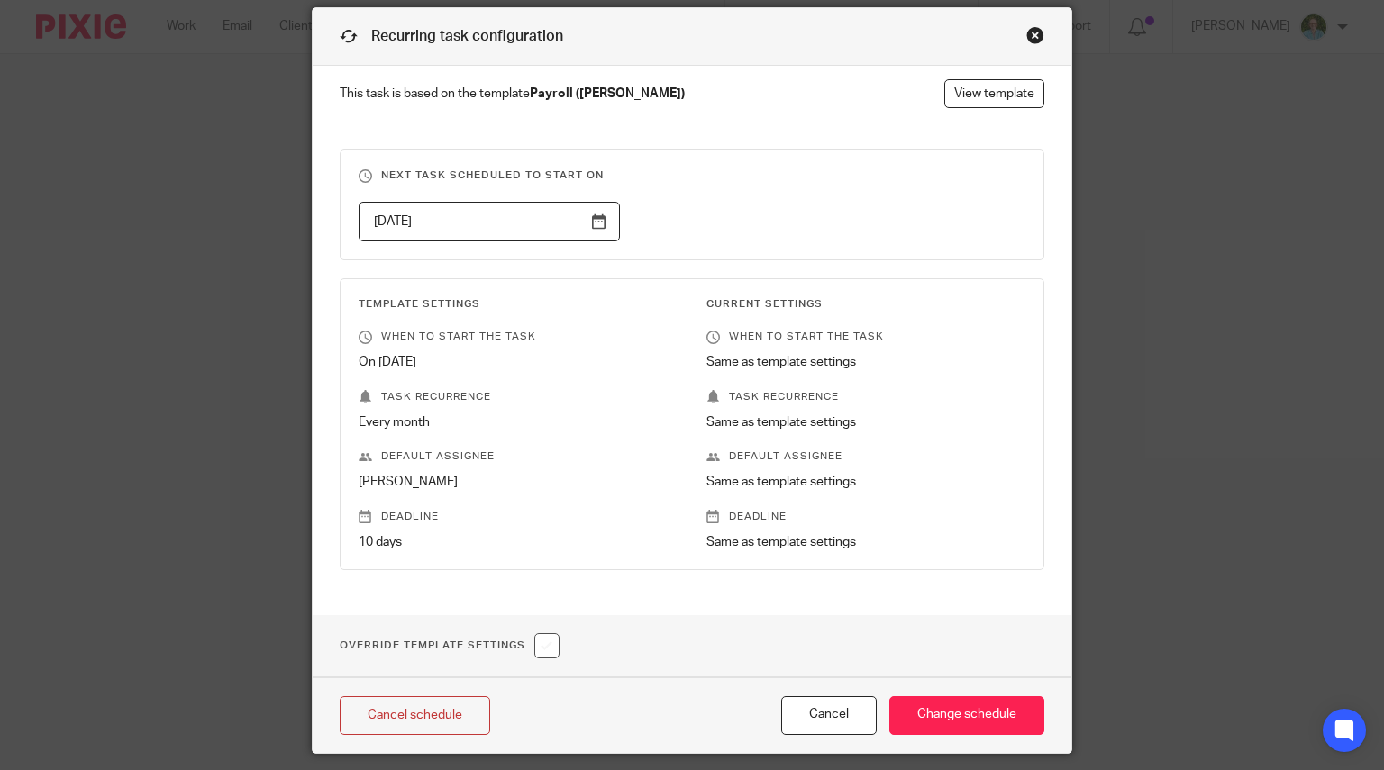
scroll to position [117, 0]
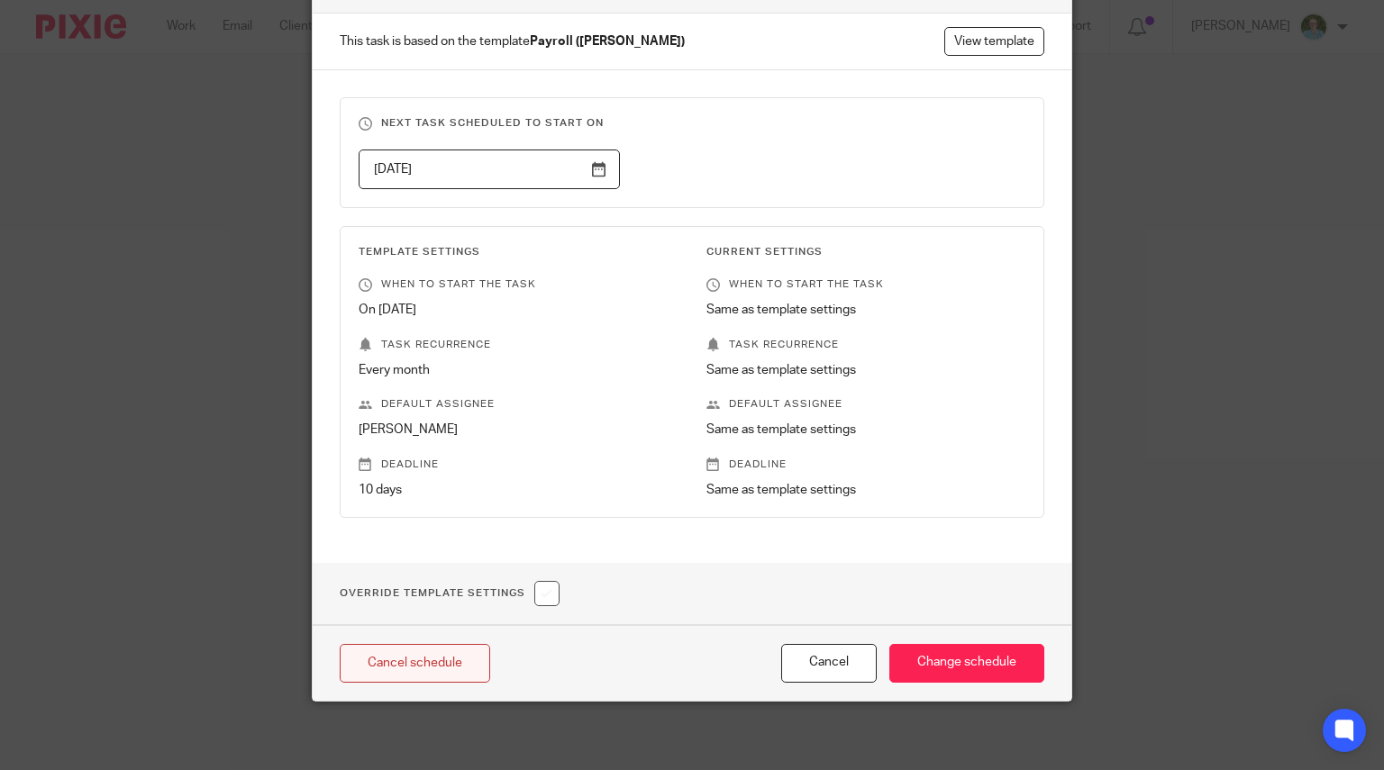
click at [412, 658] on link "Cancel schedule" at bounding box center [415, 663] width 150 height 39
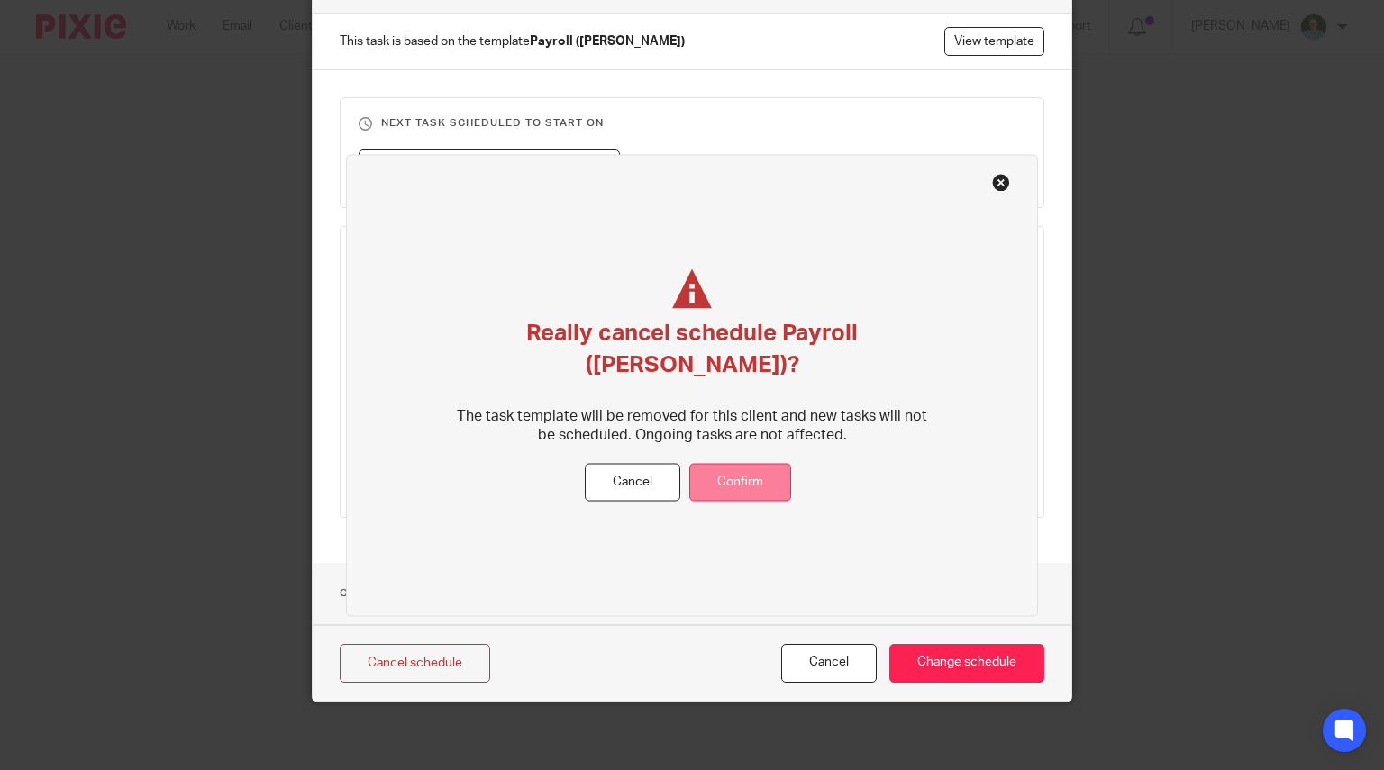
click at [696, 464] on button "Confirm" at bounding box center [740, 482] width 102 height 39
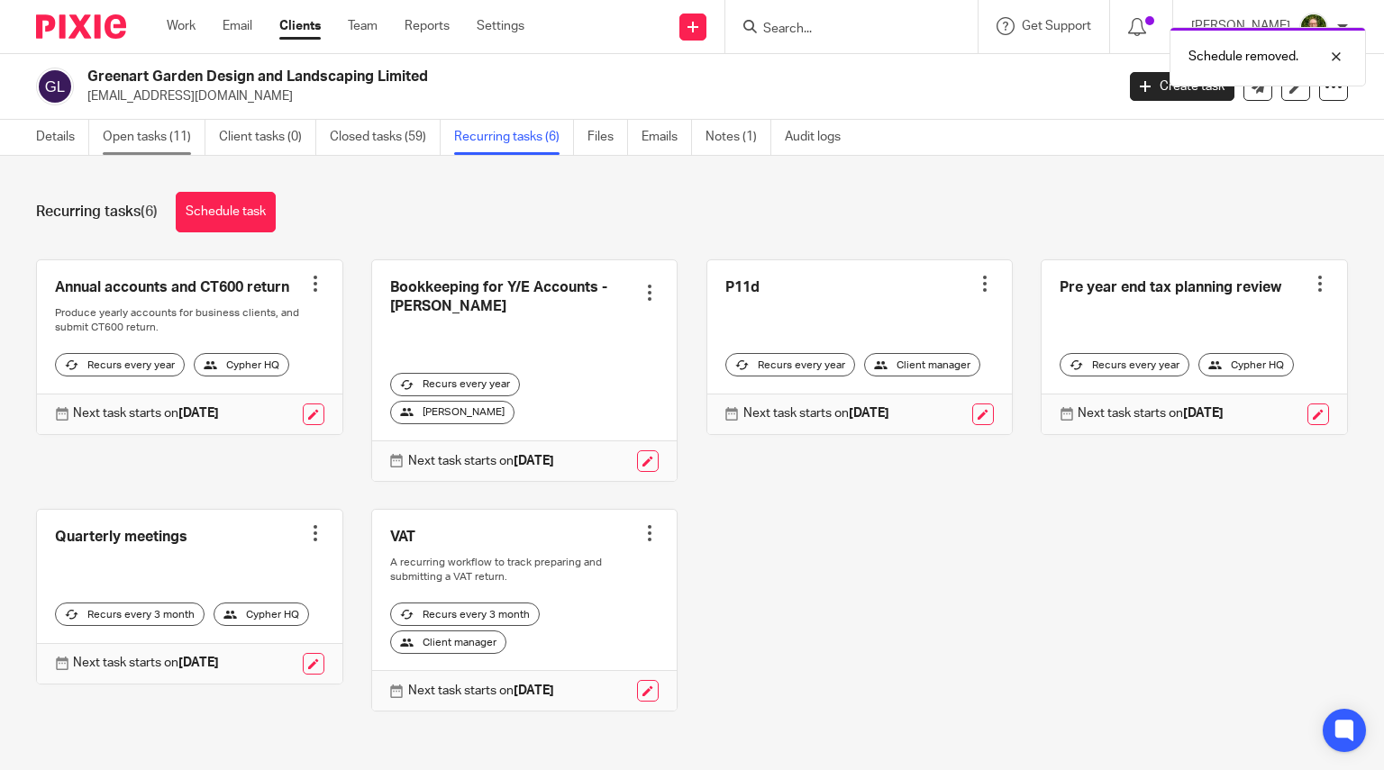
click at [135, 134] on link "Open tasks (11)" at bounding box center [154, 137] width 103 height 35
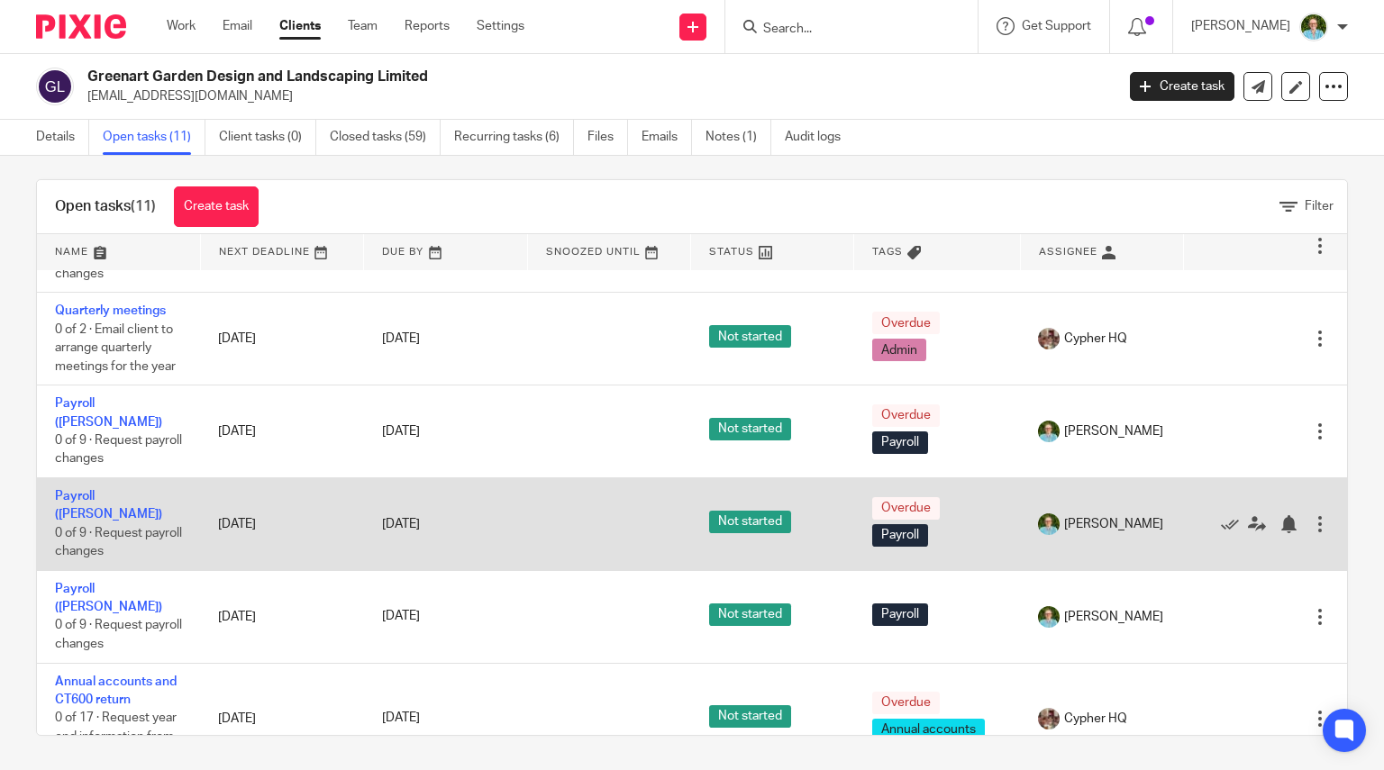
scroll to position [13, 0]
click at [1311, 521] on div at bounding box center [1320, 524] width 18 height 18
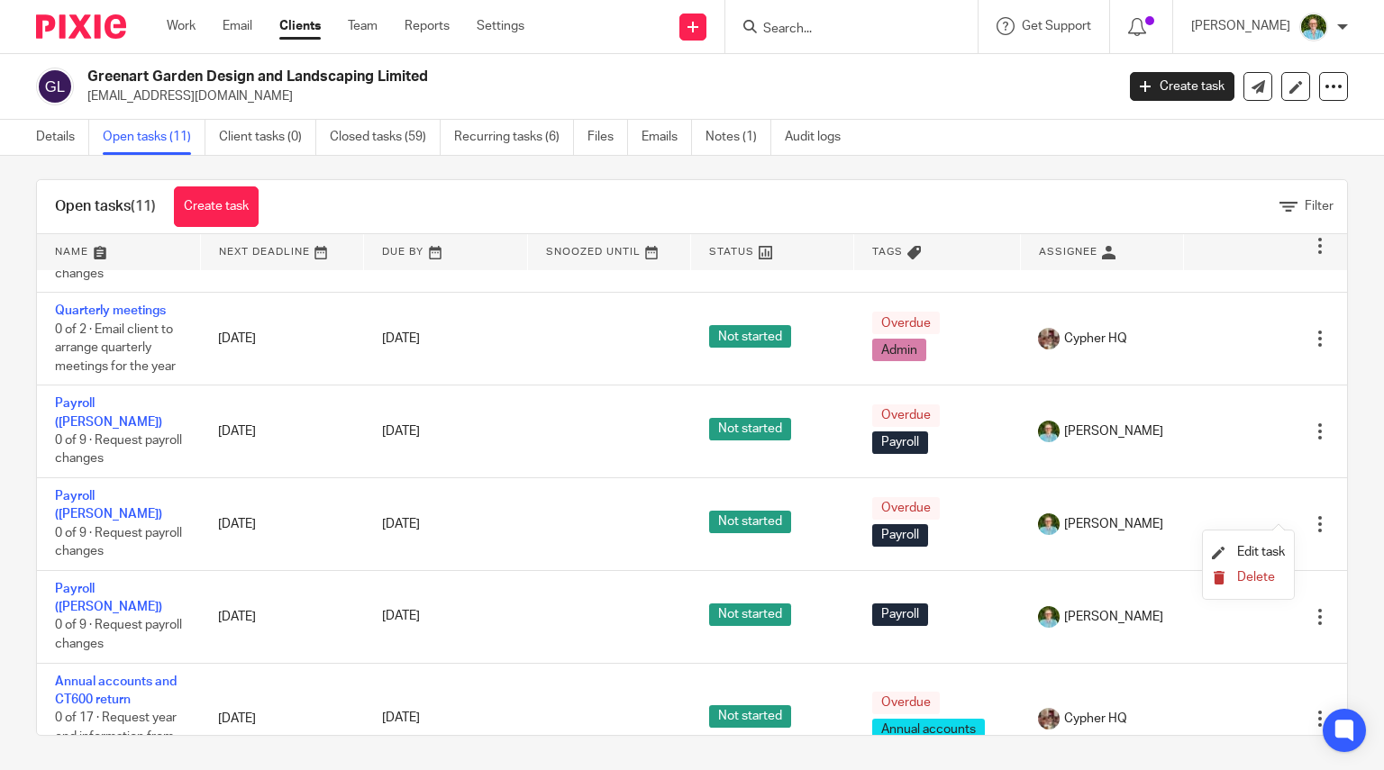
click at [1255, 571] on button "Delete" at bounding box center [1248, 578] width 73 height 14
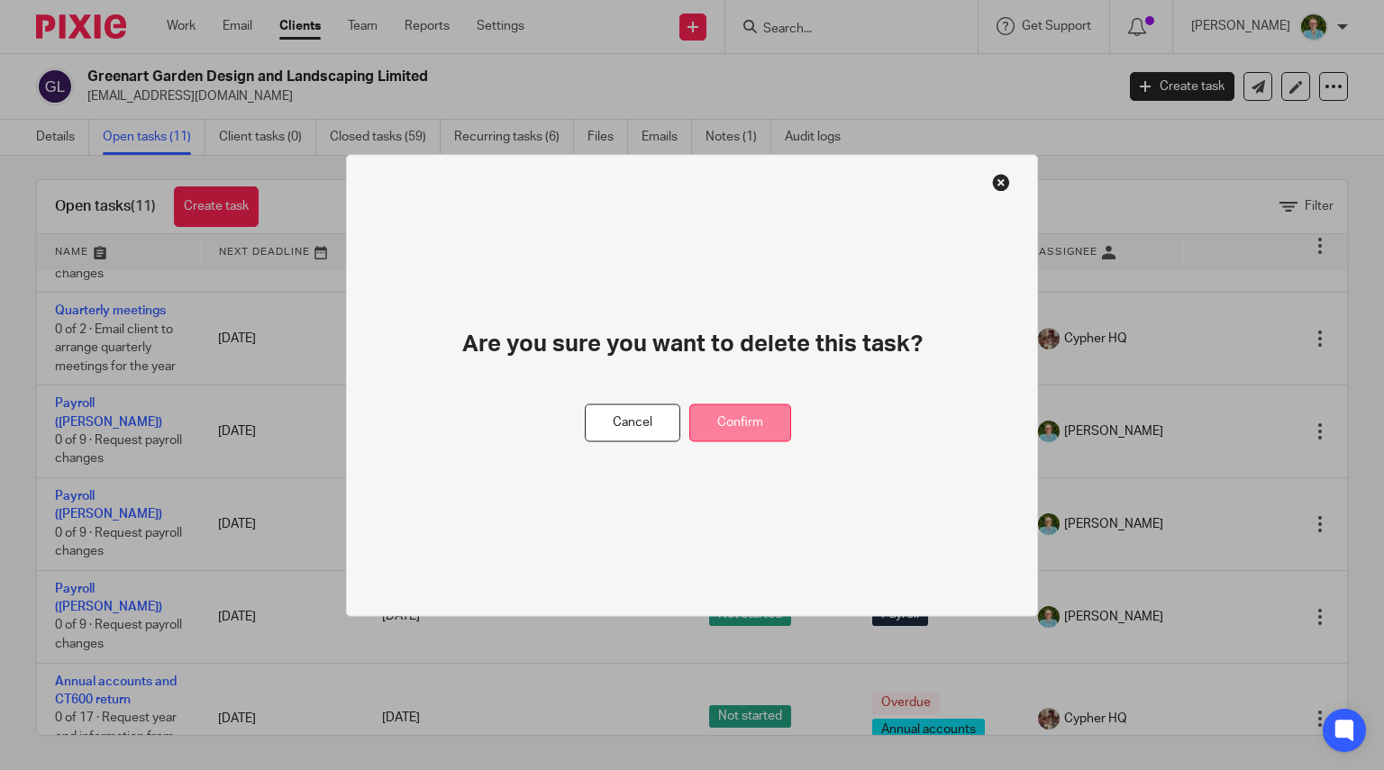
click at [764, 419] on button "Confirm" at bounding box center [740, 423] width 102 height 39
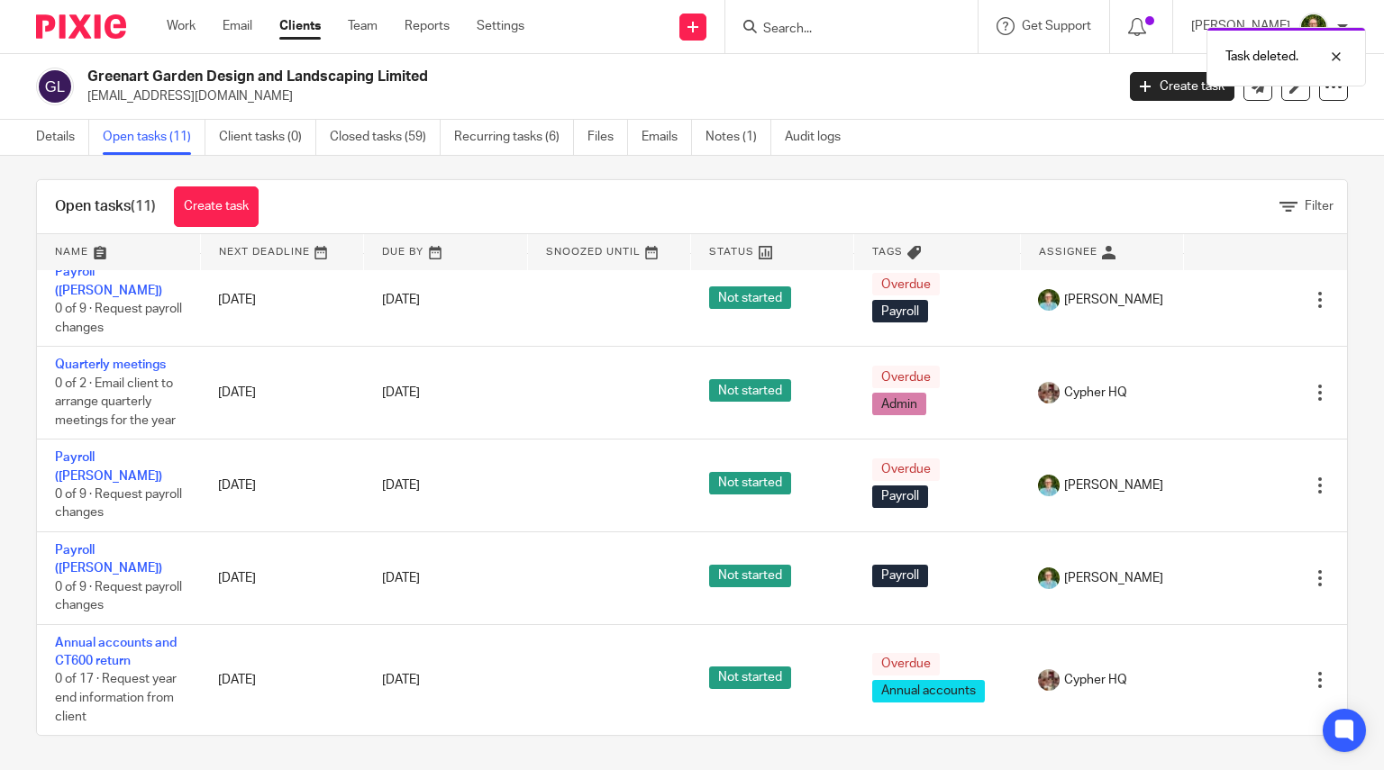
scroll to position [459, 0]
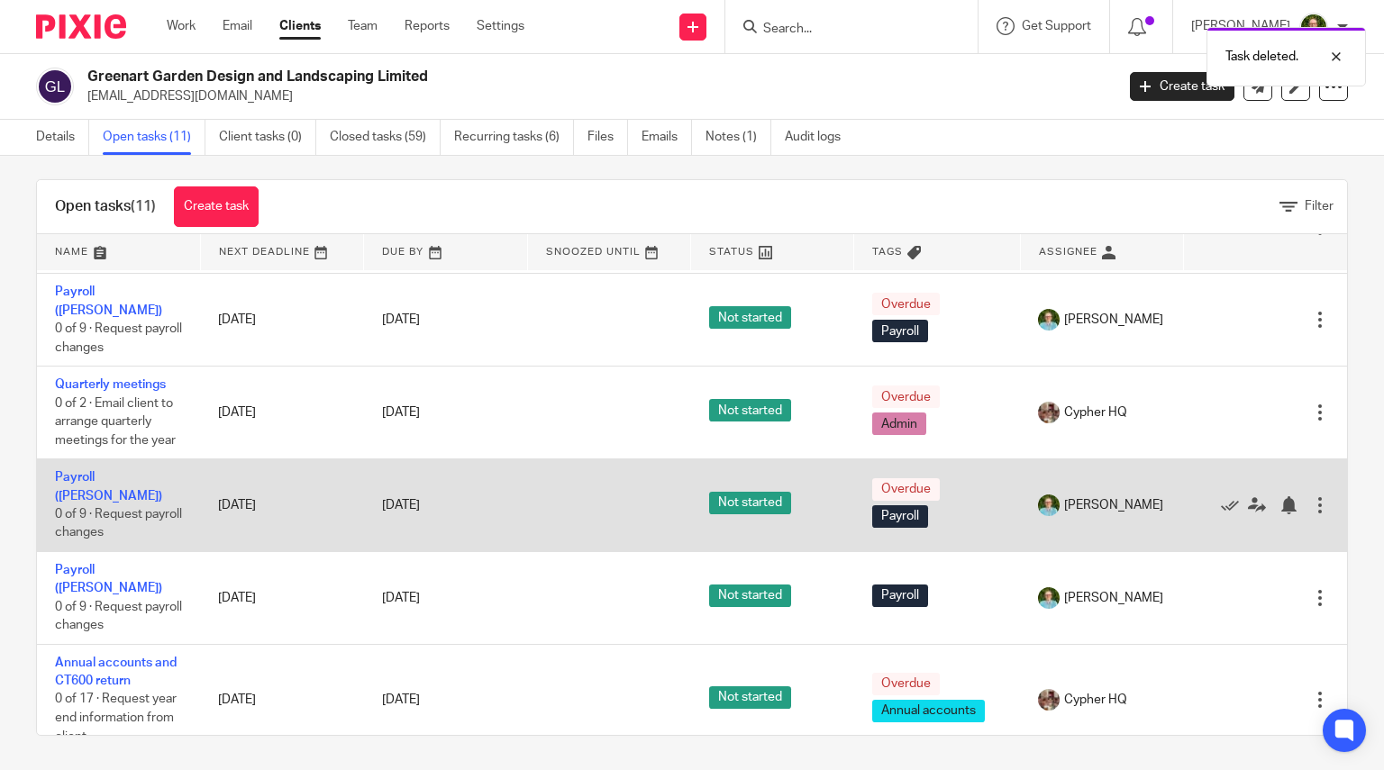
click at [1311, 514] on div at bounding box center [1320, 505] width 18 height 18
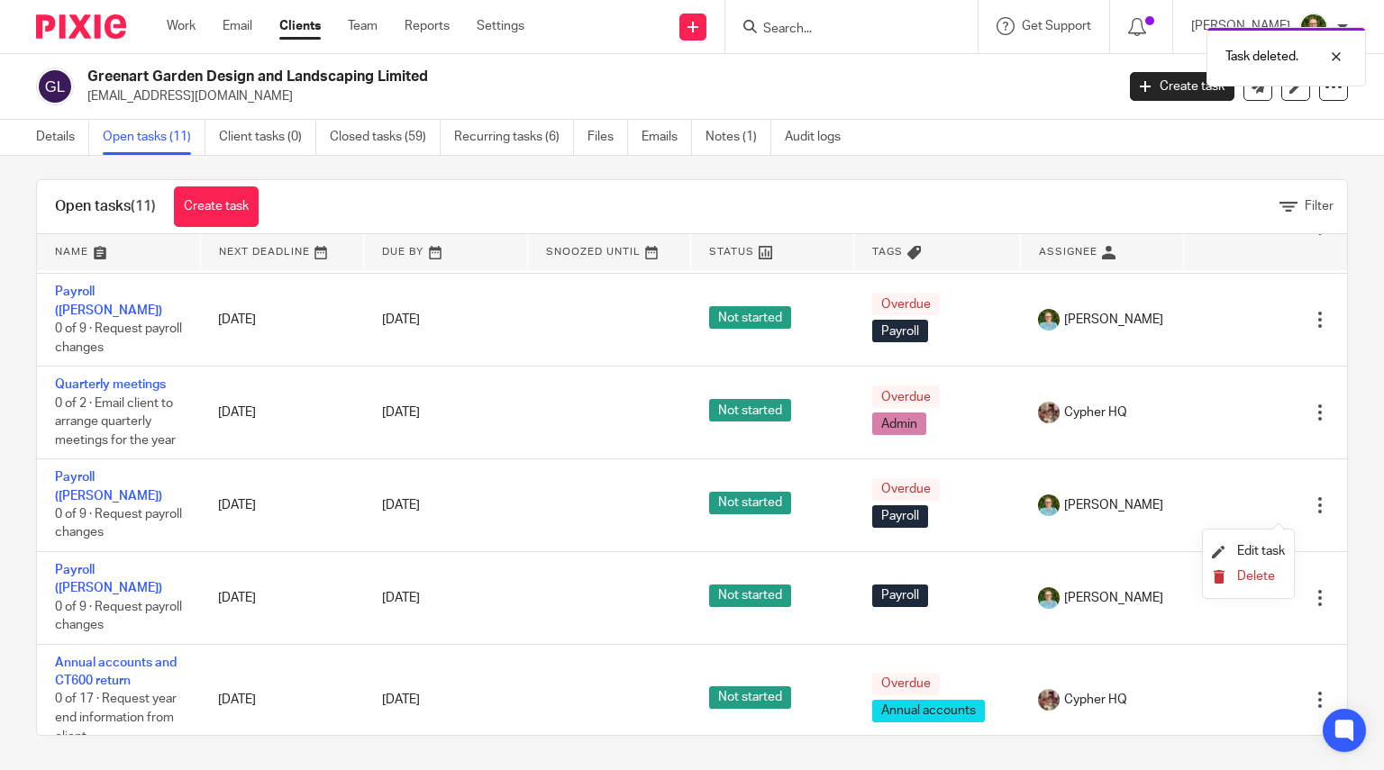
click at [1252, 579] on span "Delete" at bounding box center [1256, 576] width 38 height 13
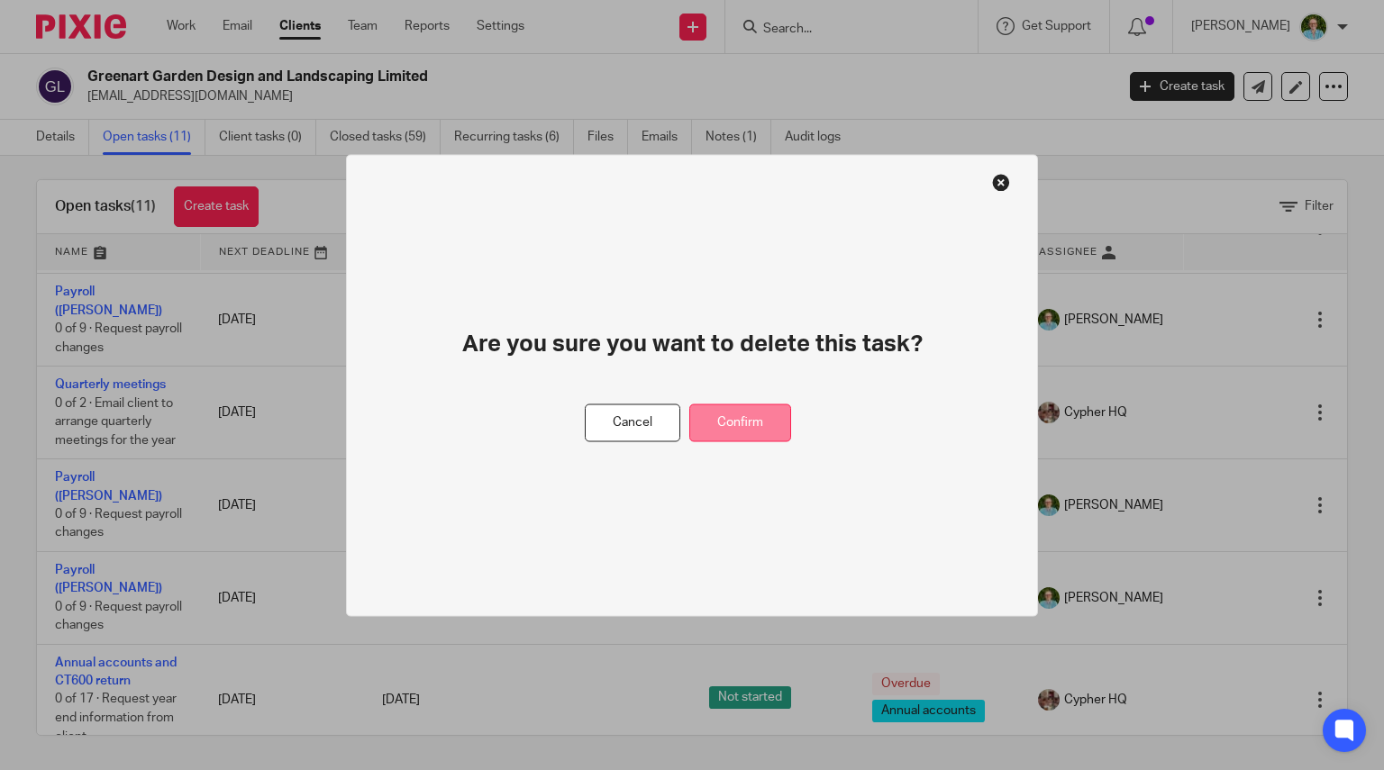
click at [757, 430] on button "Confirm" at bounding box center [740, 423] width 102 height 39
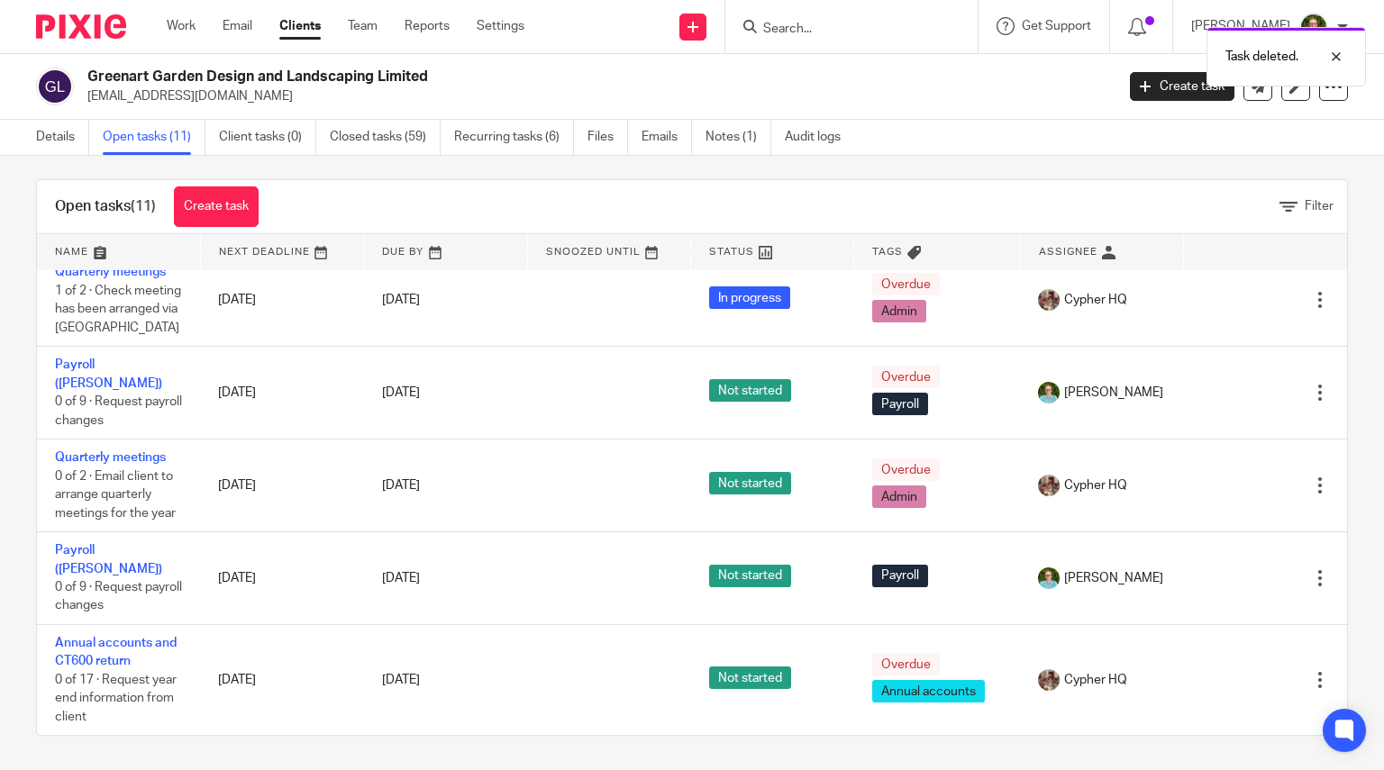
scroll to position [385, 0]
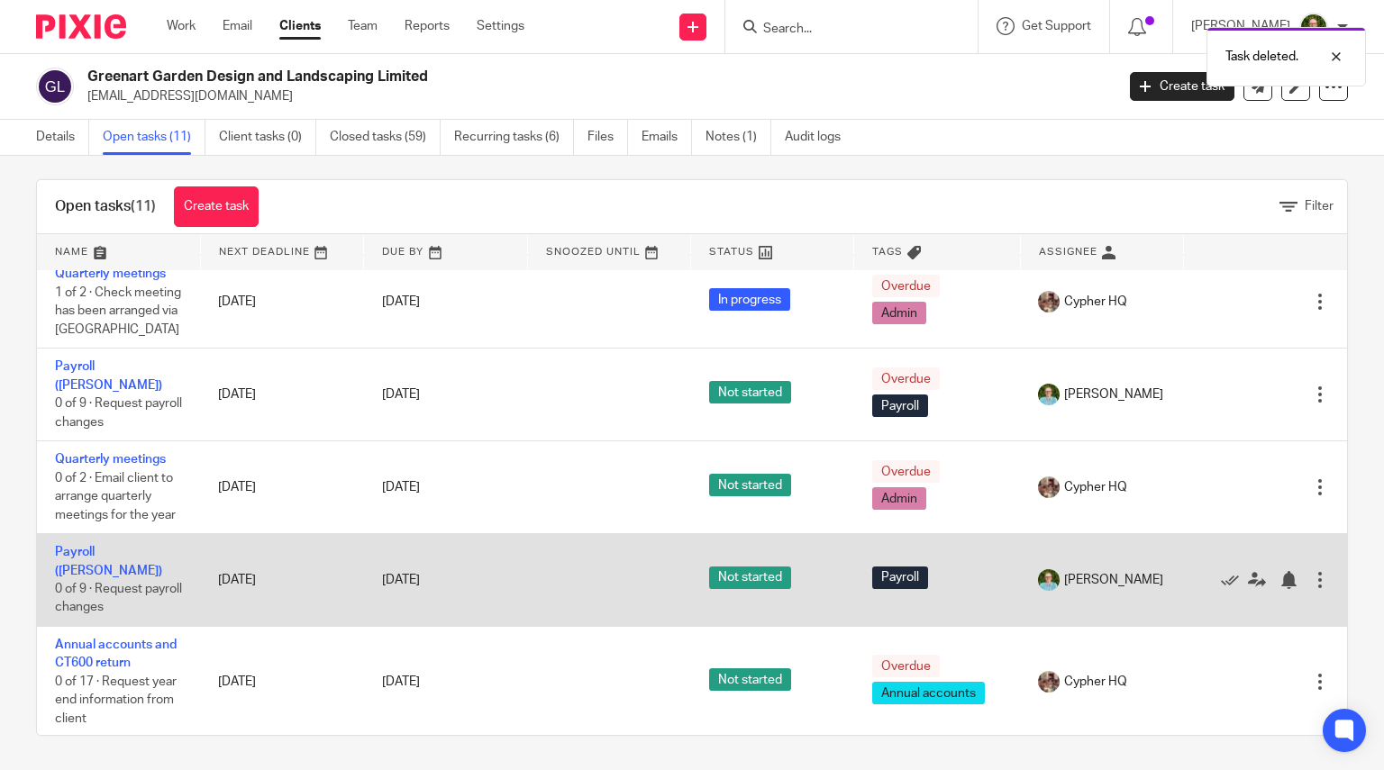
click at [1311, 588] on div at bounding box center [1320, 580] width 18 height 18
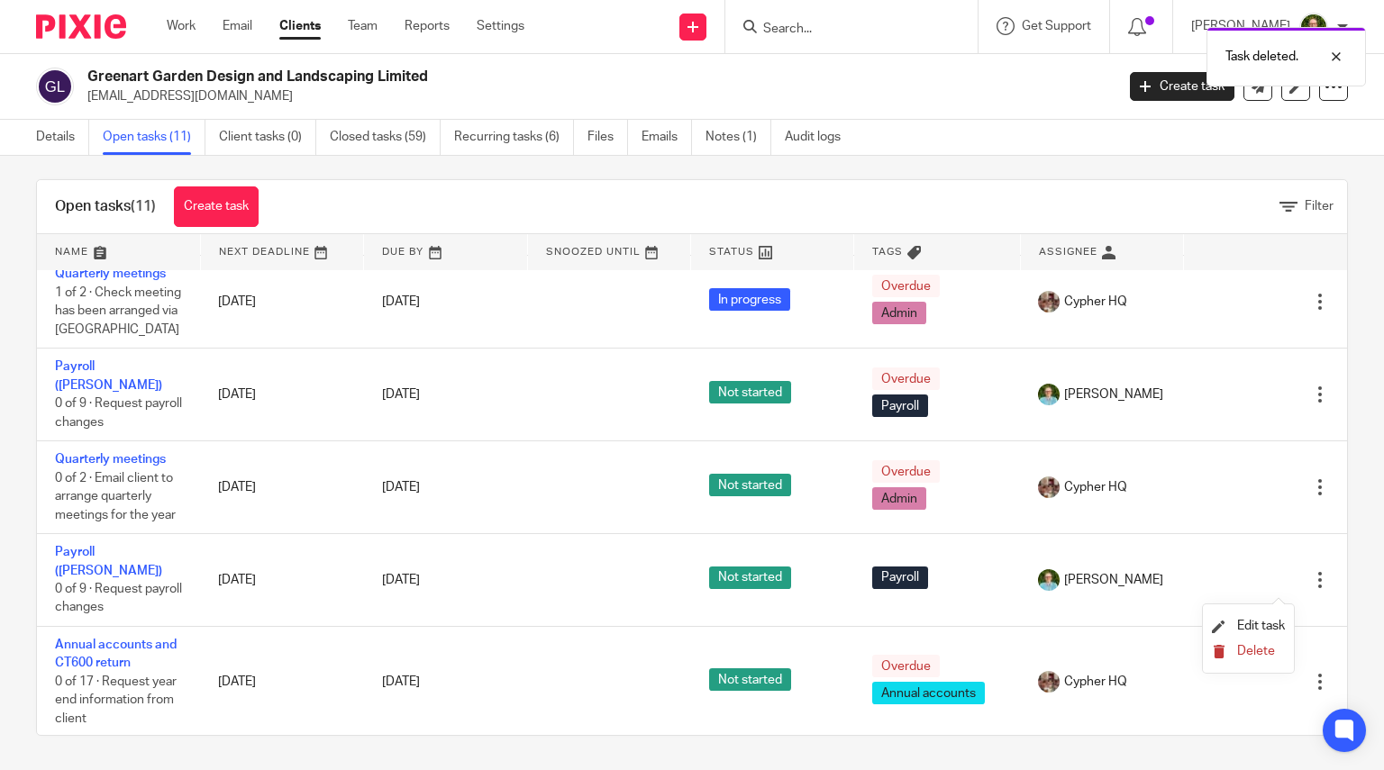
click at [1250, 657] on span "Delete" at bounding box center [1256, 651] width 38 height 13
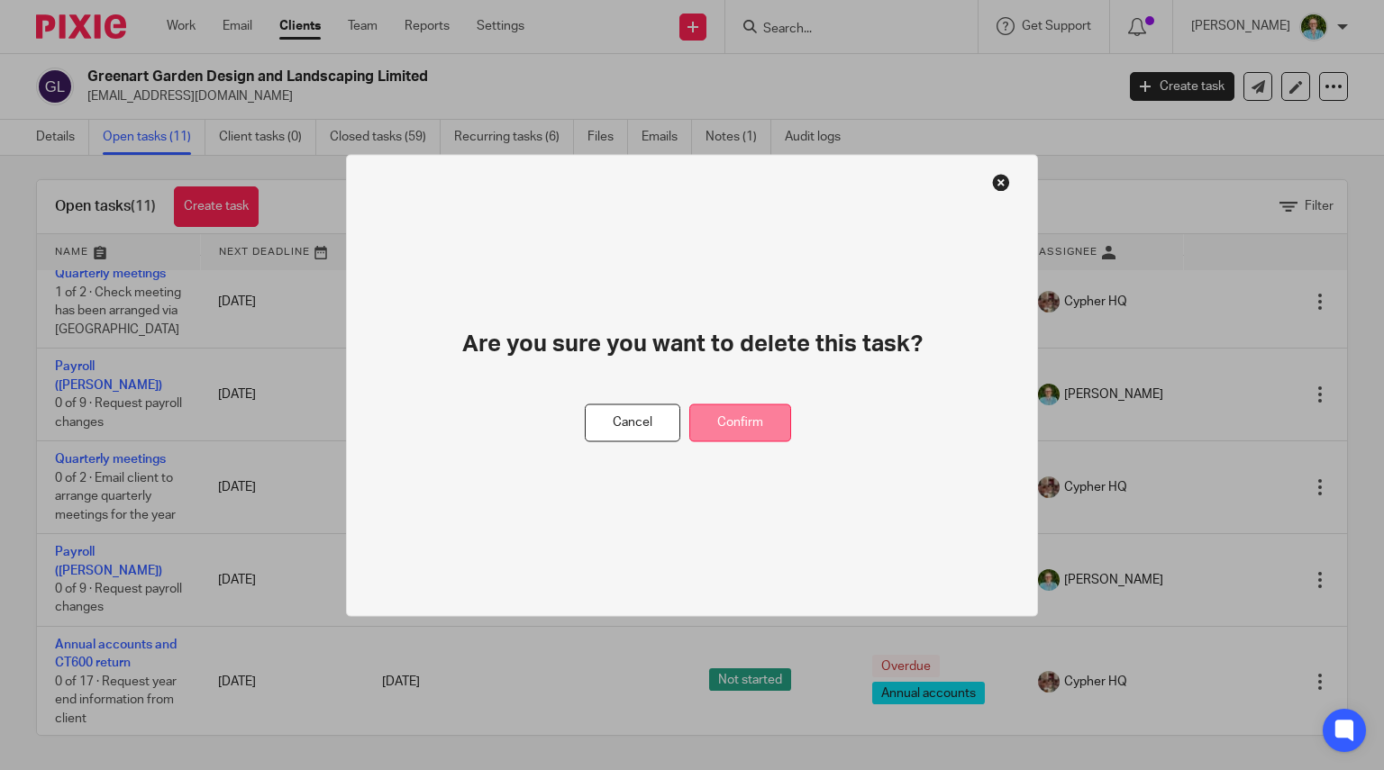
click at [737, 428] on button "Confirm" at bounding box center [740, 423] width 102 height 39
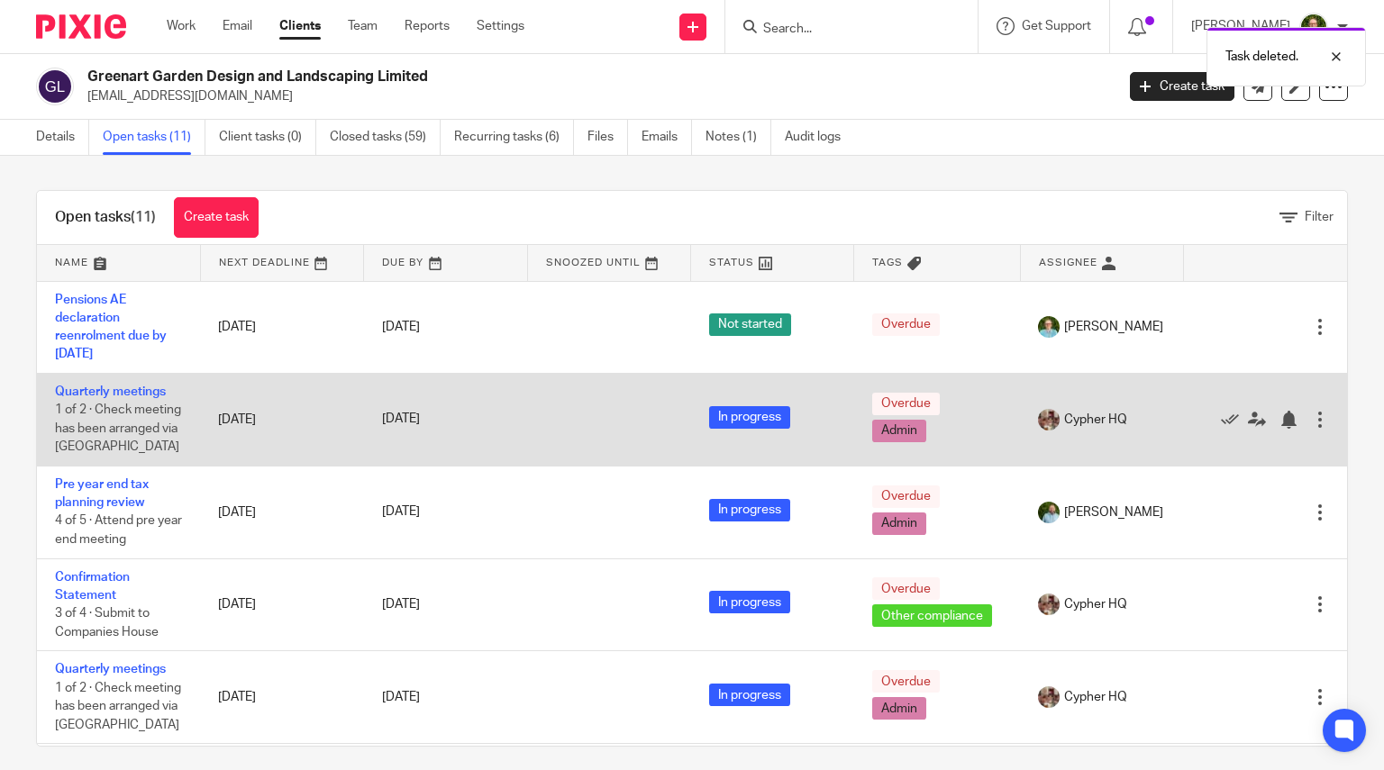
scroll to position [0, 0]
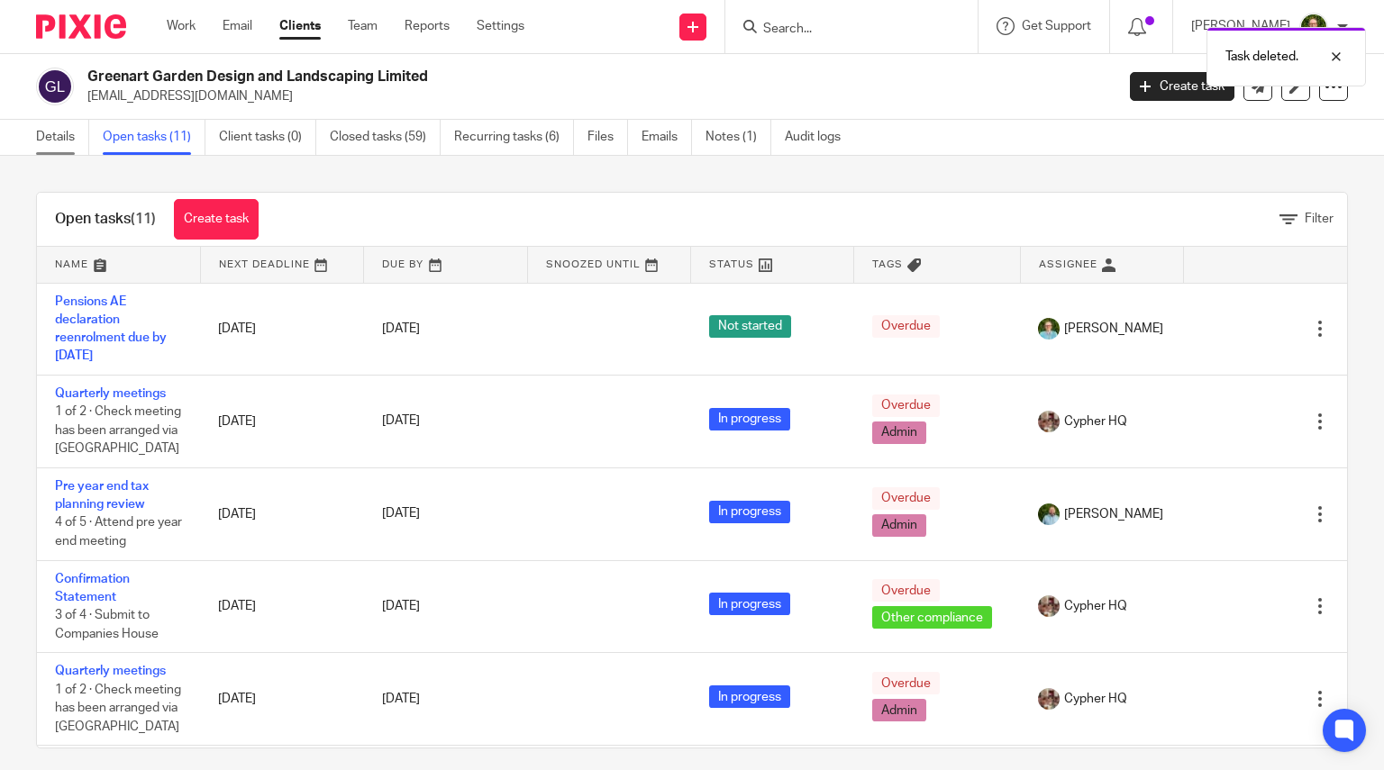
click at [56, 138] on link "Details" at bounding box center [62, 137] width 53 height 35
